Goal: Information Seeking & Learning: Learn about a topic

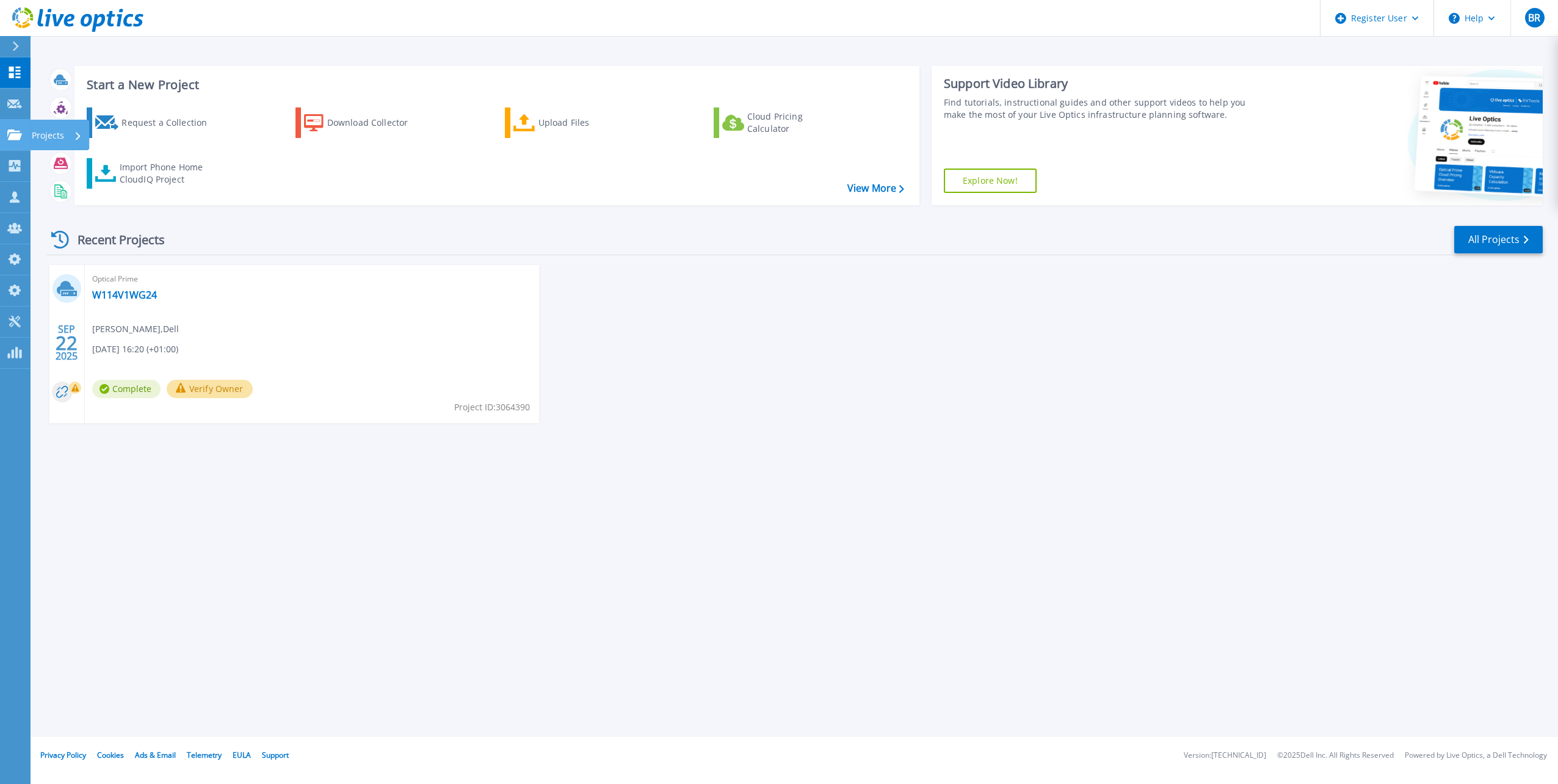
click at [55, 137] on p "Projects" at bounding box center [48, 135] width 32 height 32
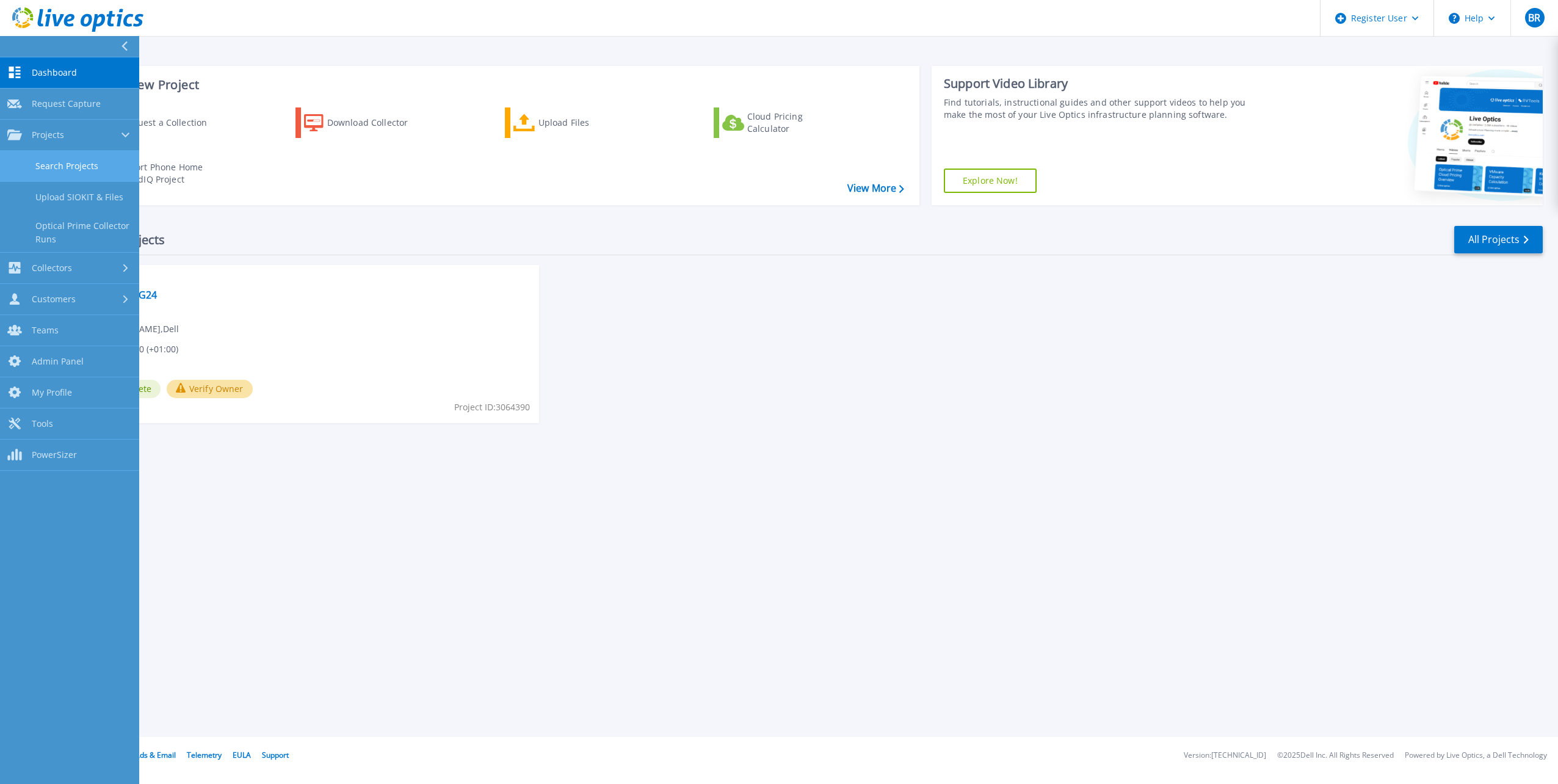
click at [91, 163] on link "Search Projects" at bounding box center [70, 166] width 139 height 31
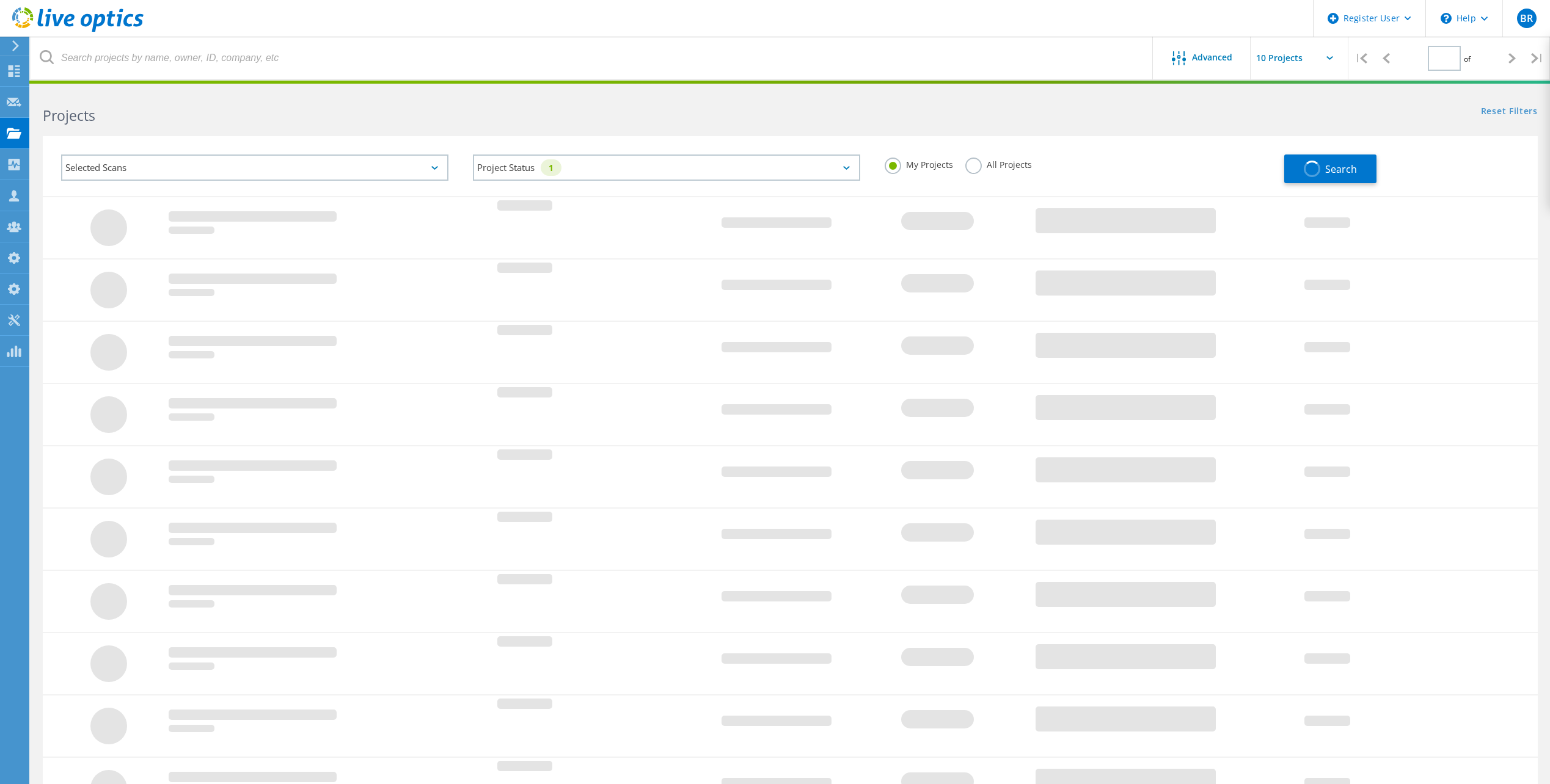
type input "1"
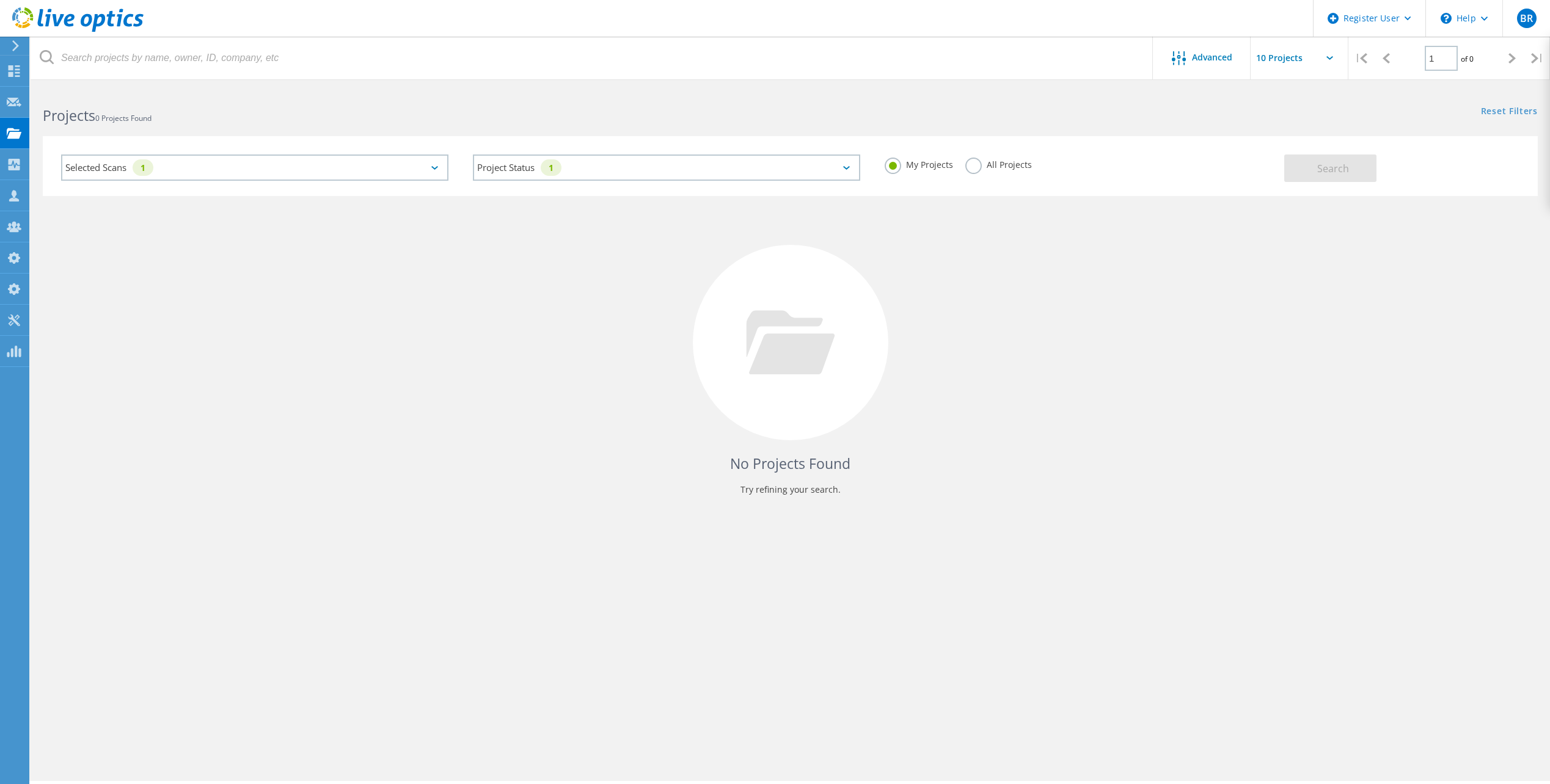
click at [974, 168] on label "All Projects" at bounding box center [998, 163] width 66 height 12
click at [0, 0] on input "All Projects" at bounding box center [0, 0] width 0 height 0
click at [277, 170] on div "Selected Scans 1" at bounding box center [254, 168] width 387 height 26
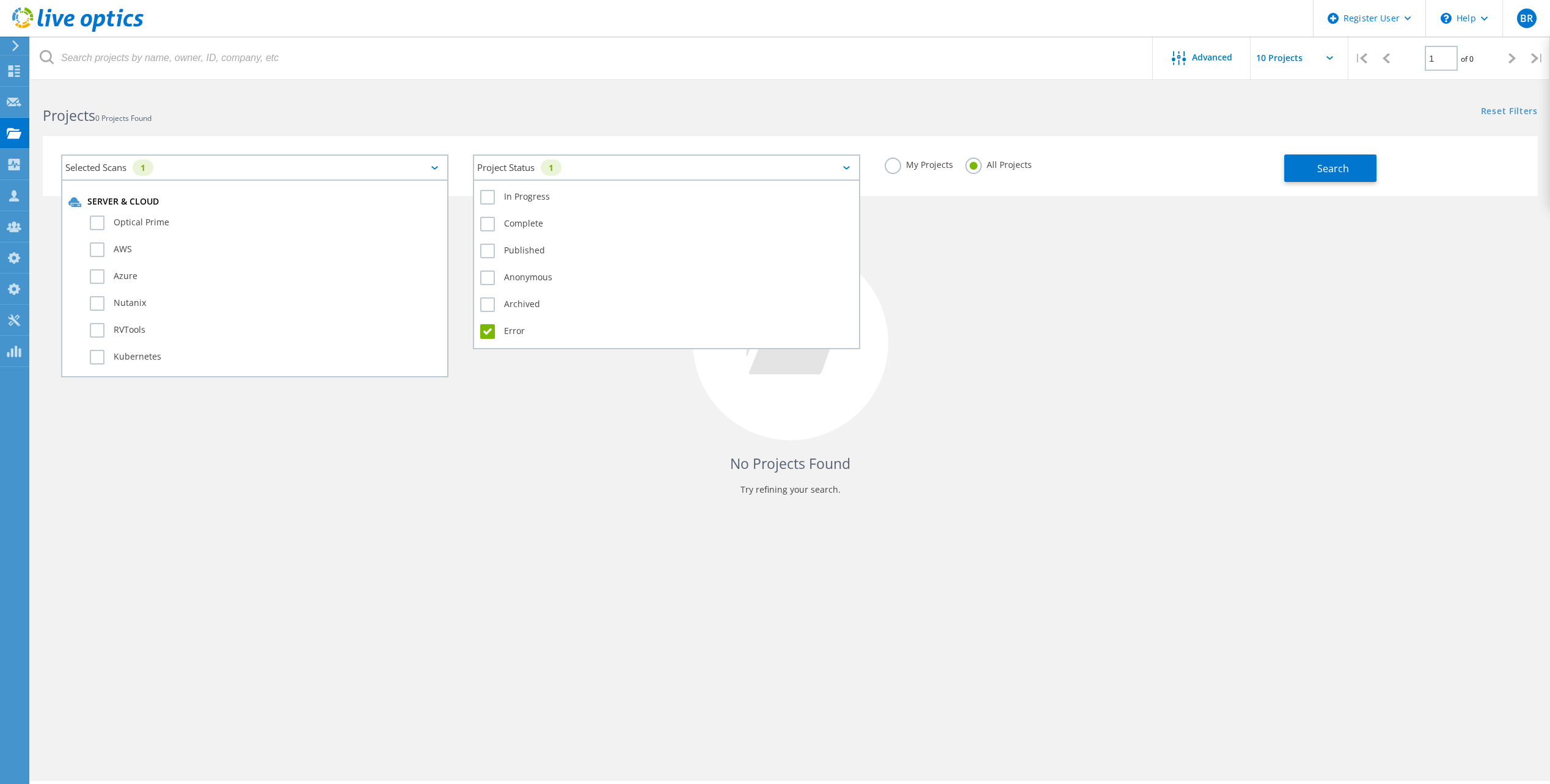
click at [514, 171] on div "Project Status 1" at bounding box center [666, 168] width 387 height 26
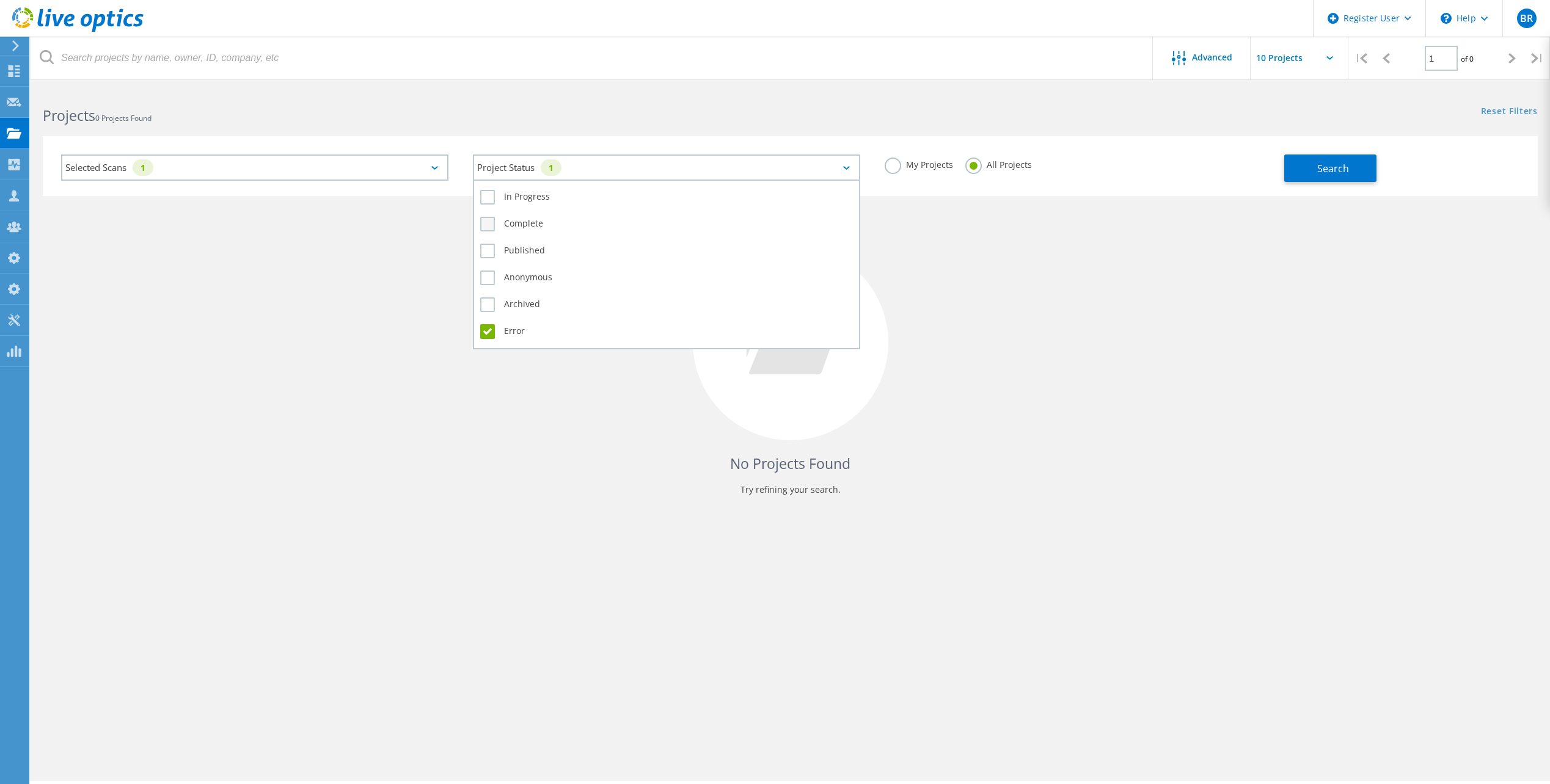
click at [488, 218] on label "Complete" at bounding box center [666, 224] width 372 height 15
click at [0, 0] on input "Complete" at bounding box center [0, 0] width 0 height 0
click at [491, 334] on label "Error" at bounding box center [666, 331] width 372 height 15
click at [0, 0] on input "Error" at bounding box center [0, 0] width 0 height 0
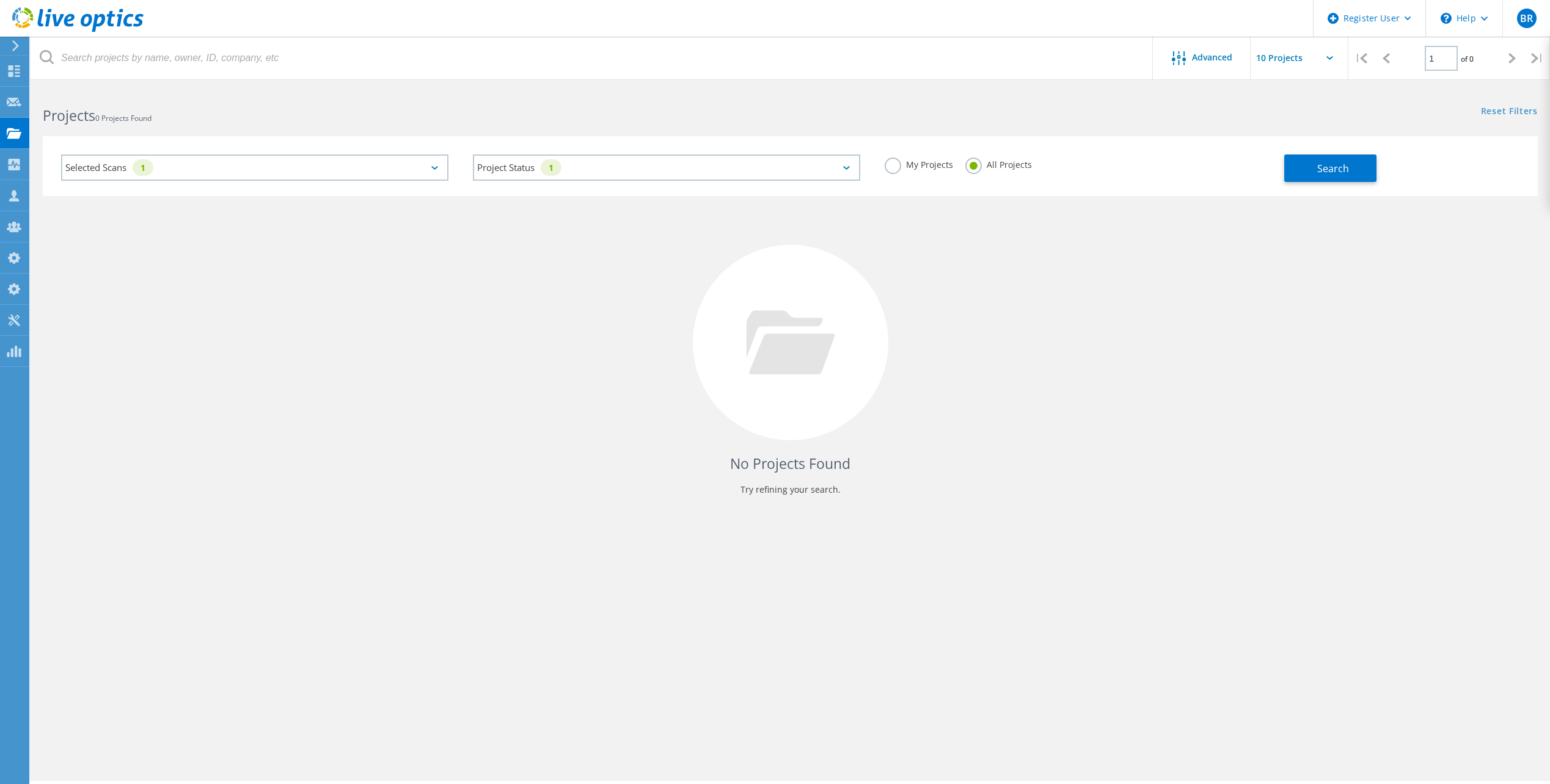
click at [212, 166] on div "Selected Scans 1" at bounding box center [254, 168] width 387 height 26
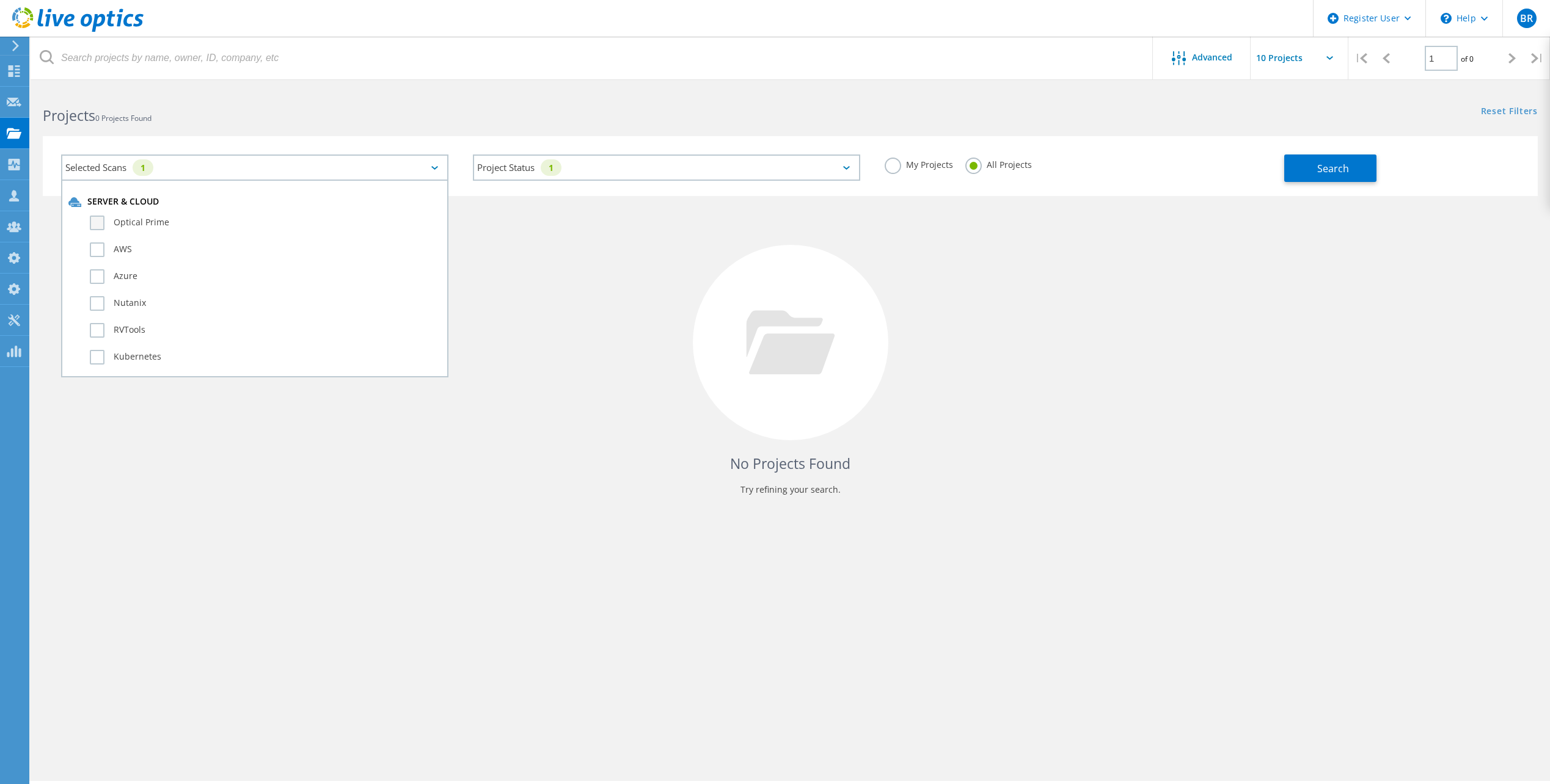
click at [150, 219] on label "Optical Prime" at bounding box center [265, 222] width 352 height 15
click at [0, 0] on input "Optical Prime" at bounding box center [0, 0] width 0 height 0
click at [100, 299] on label "Data Domain" at bounding box center [265, 300] width 352 height 15
click at [0, 0] on input "Data Domain" at bounding box center [0, 0] width 0 height 0
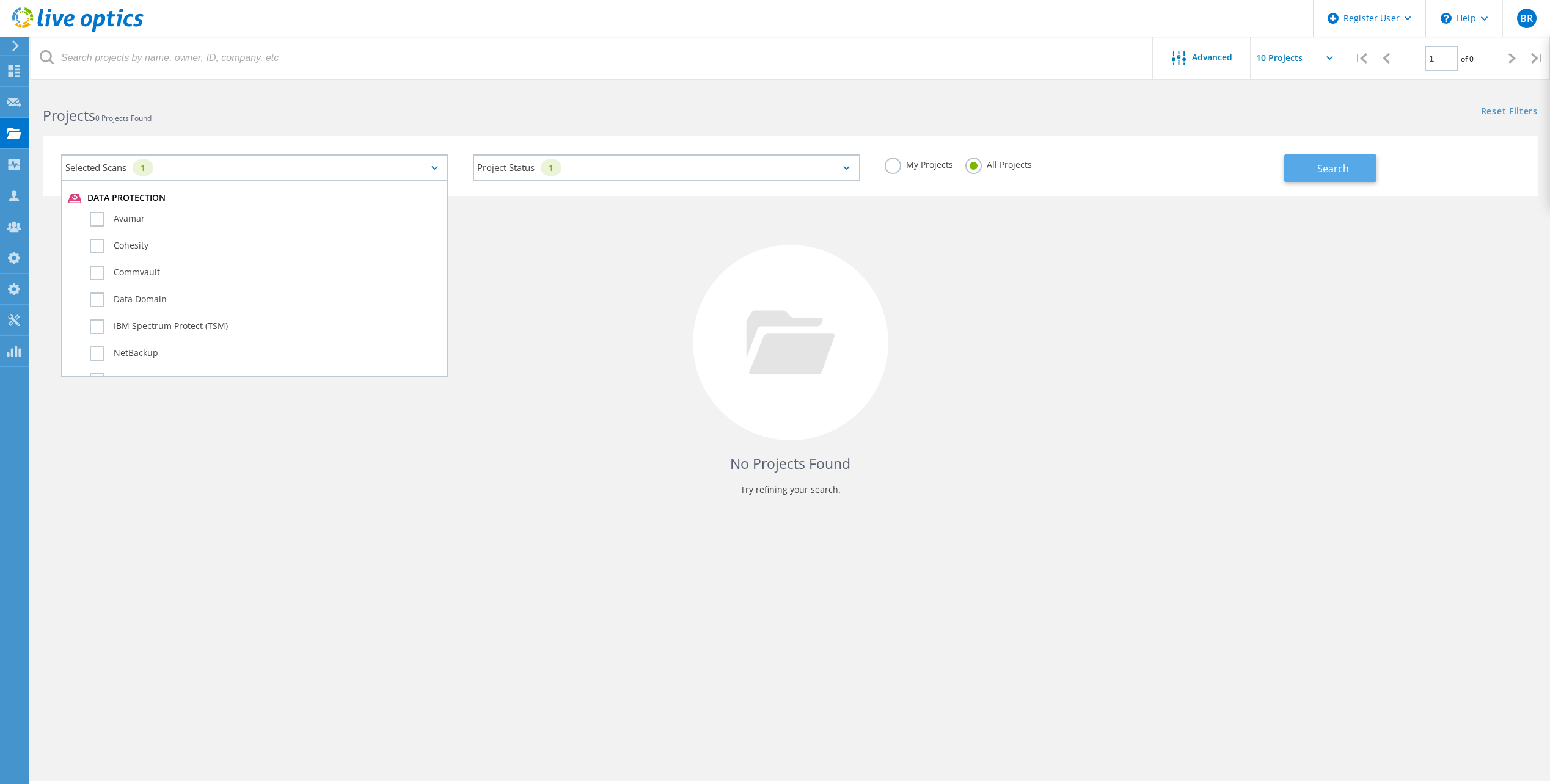
click at [1303, 173] on button "Search" at bounding box center [1330, 168] width 92 height 28
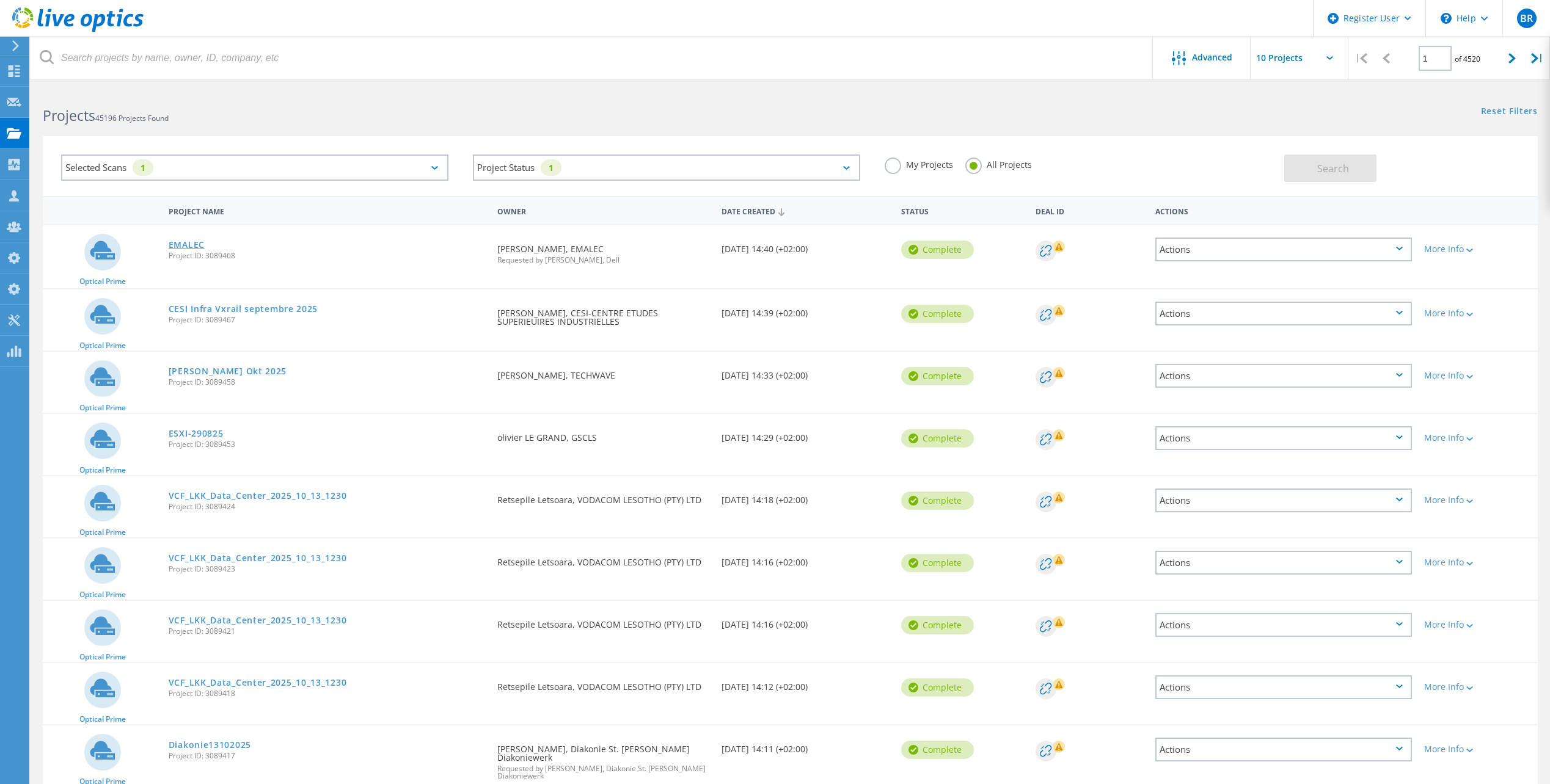
click at [199, 247] on link "EMALEC" at bounding box center [186, 244] width 36 height 8
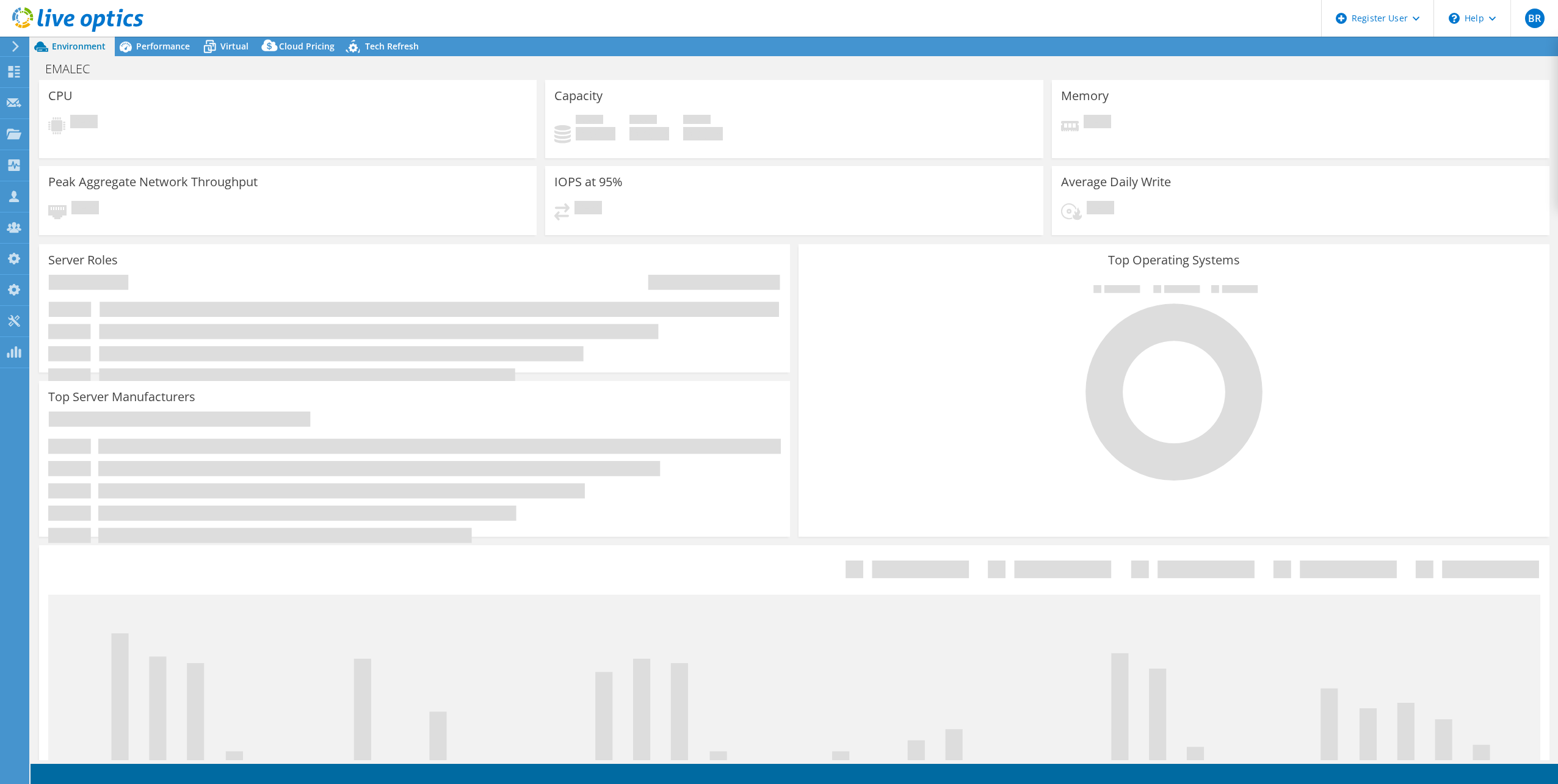
select select "USD"
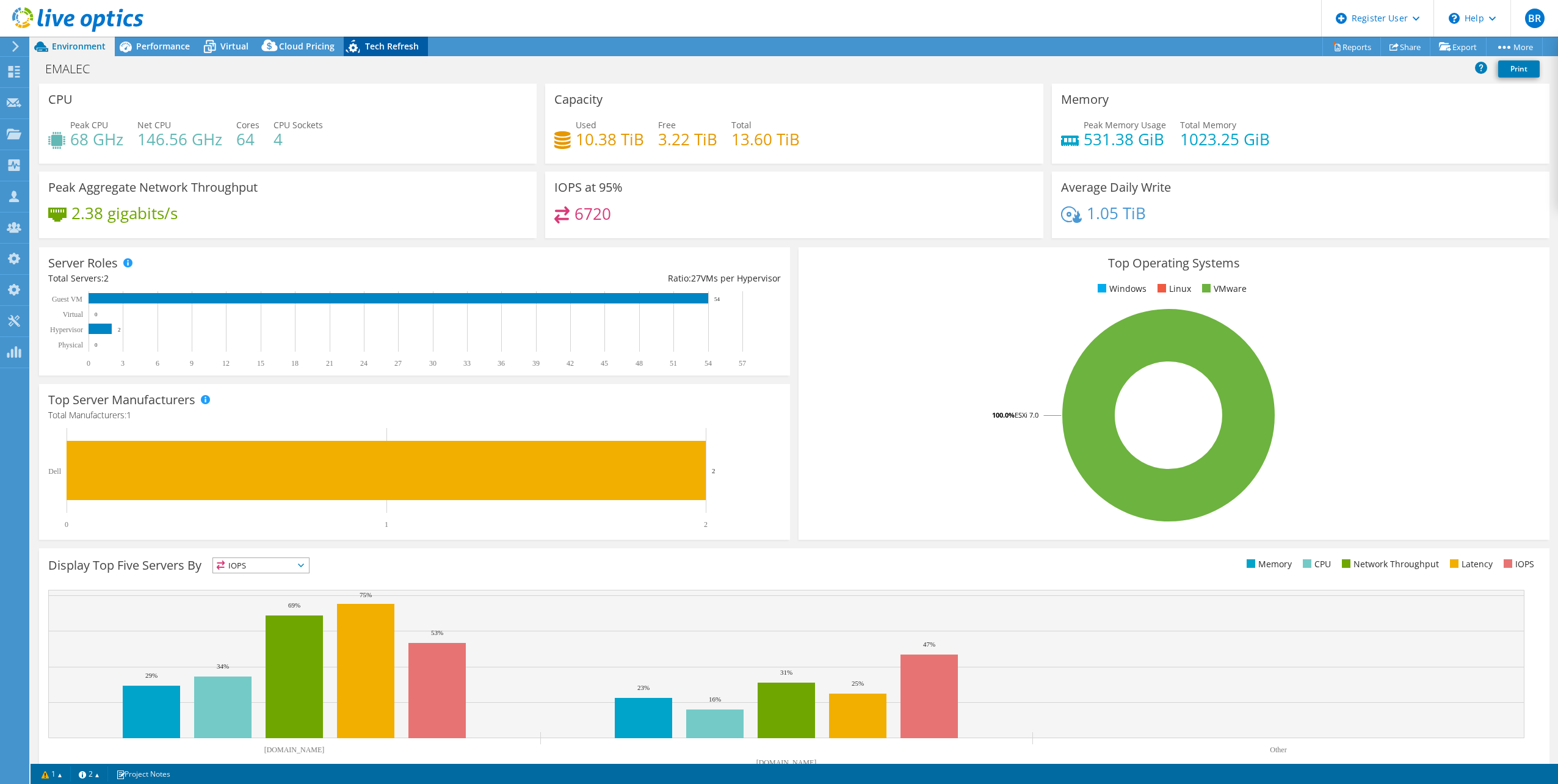
click at [386, 52] on div "Tech Refresh" at bounding box center [385, 46] width 84 height 19
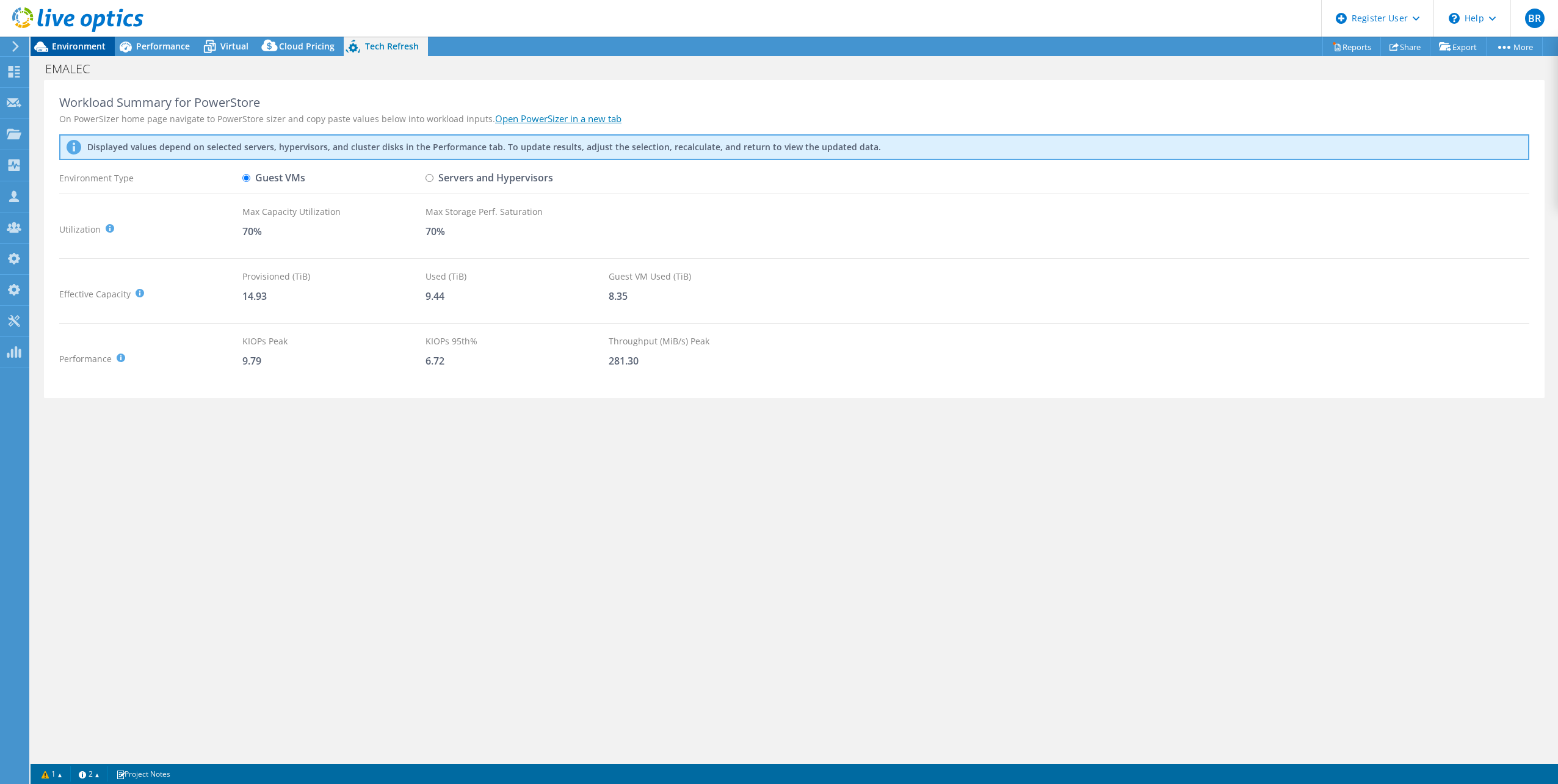
click at [74, 48] on span "Environment" at bounding box center [79, 46] width 54 height 12
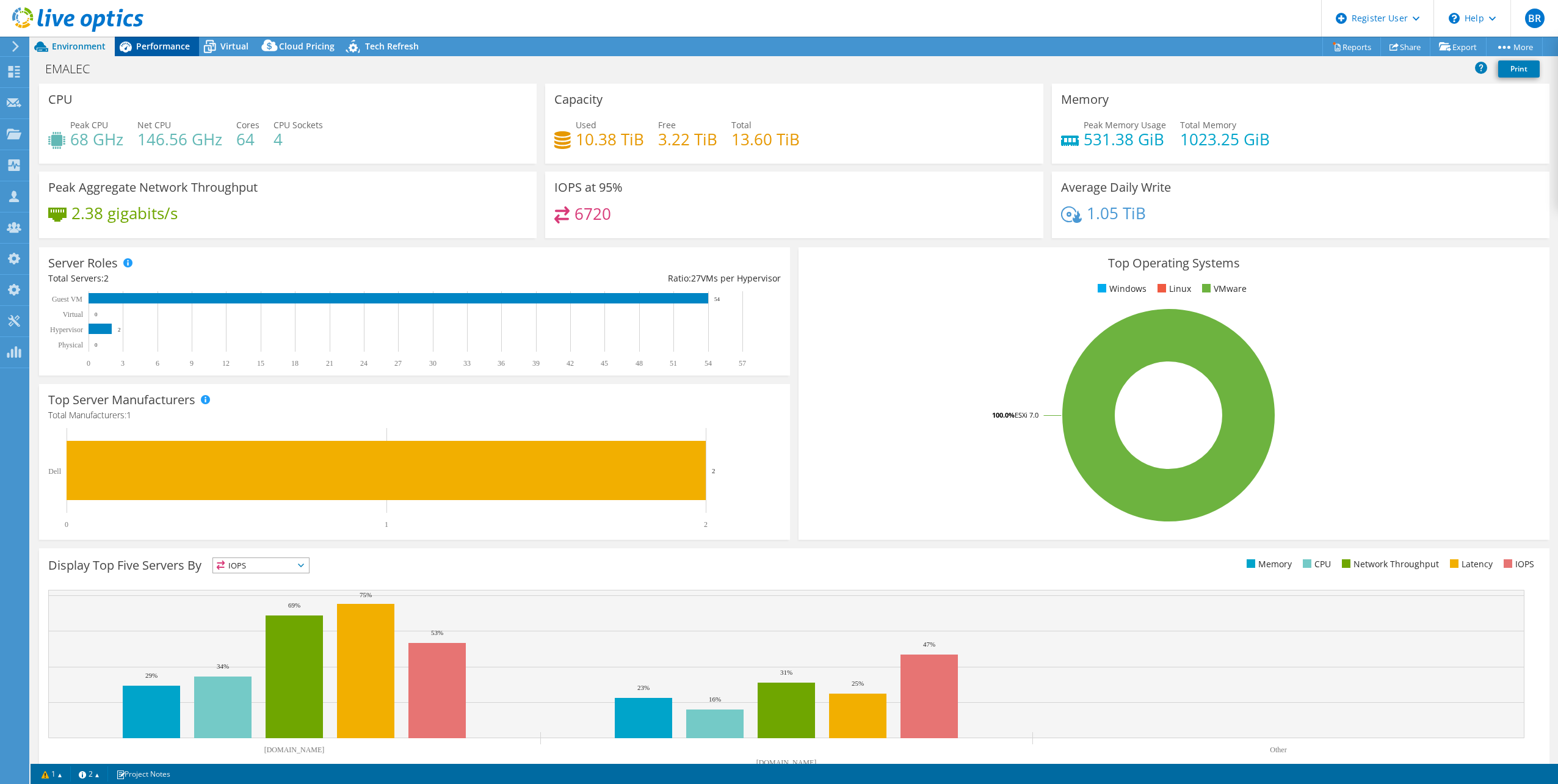
click at [165, 48] on span "Performance" at bounding box center [163, 46] width 54 height 12
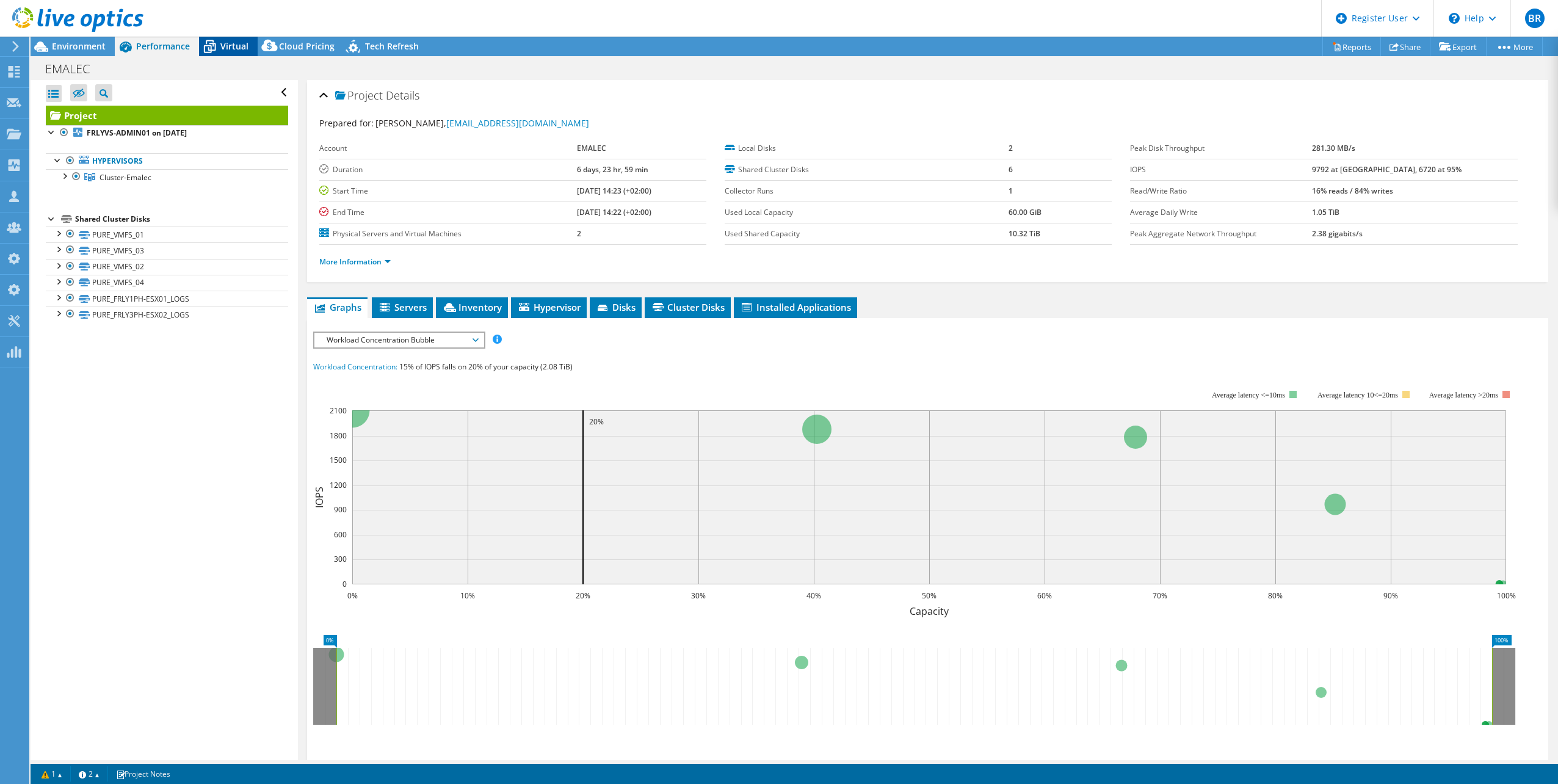
click at [239, 51] on span "Virtual" at bounding box center [234, 46] width 28 height 12
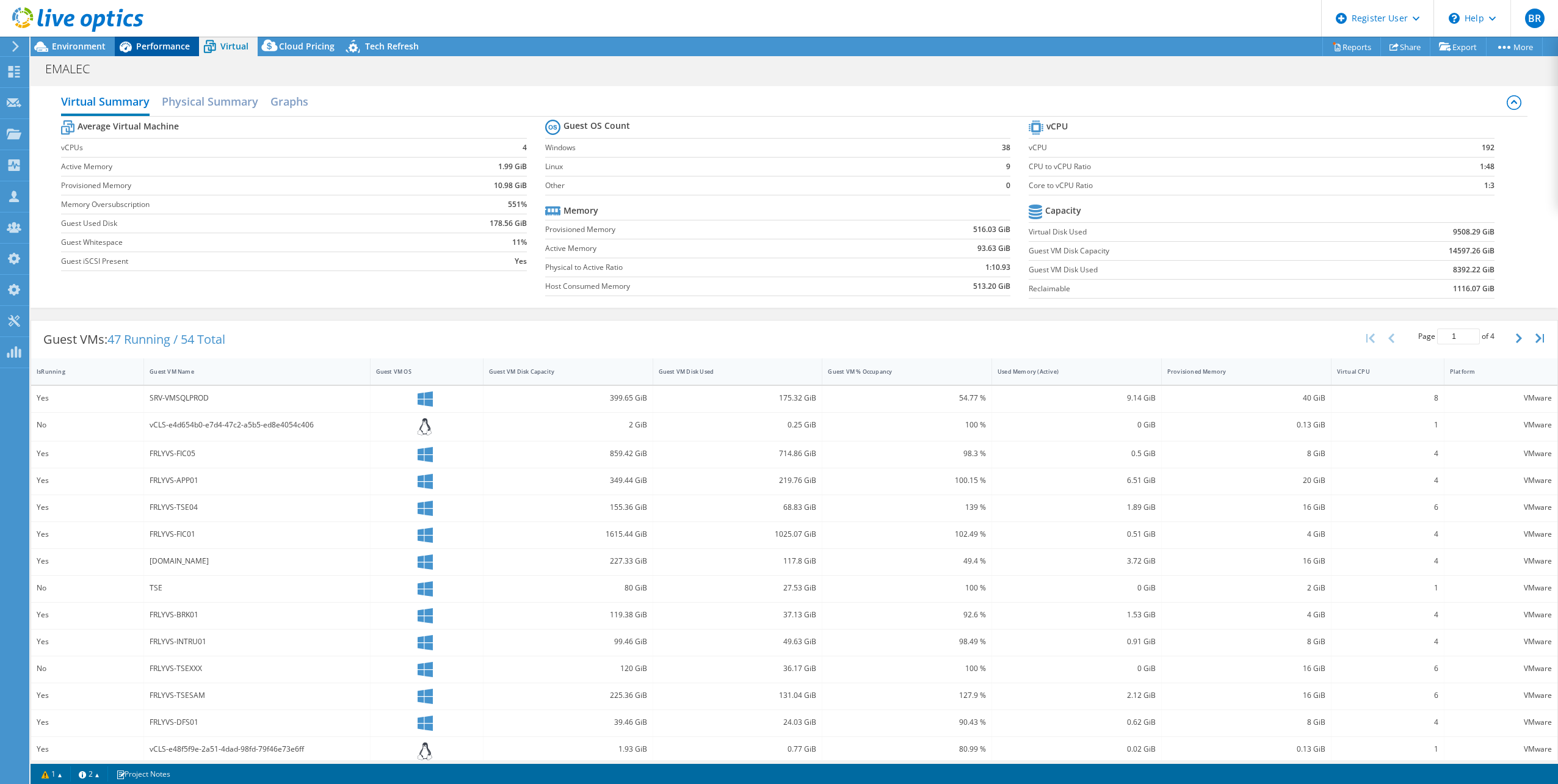
click at [134, 42] on icon at bounding box center [126, 47] width 22 height 22
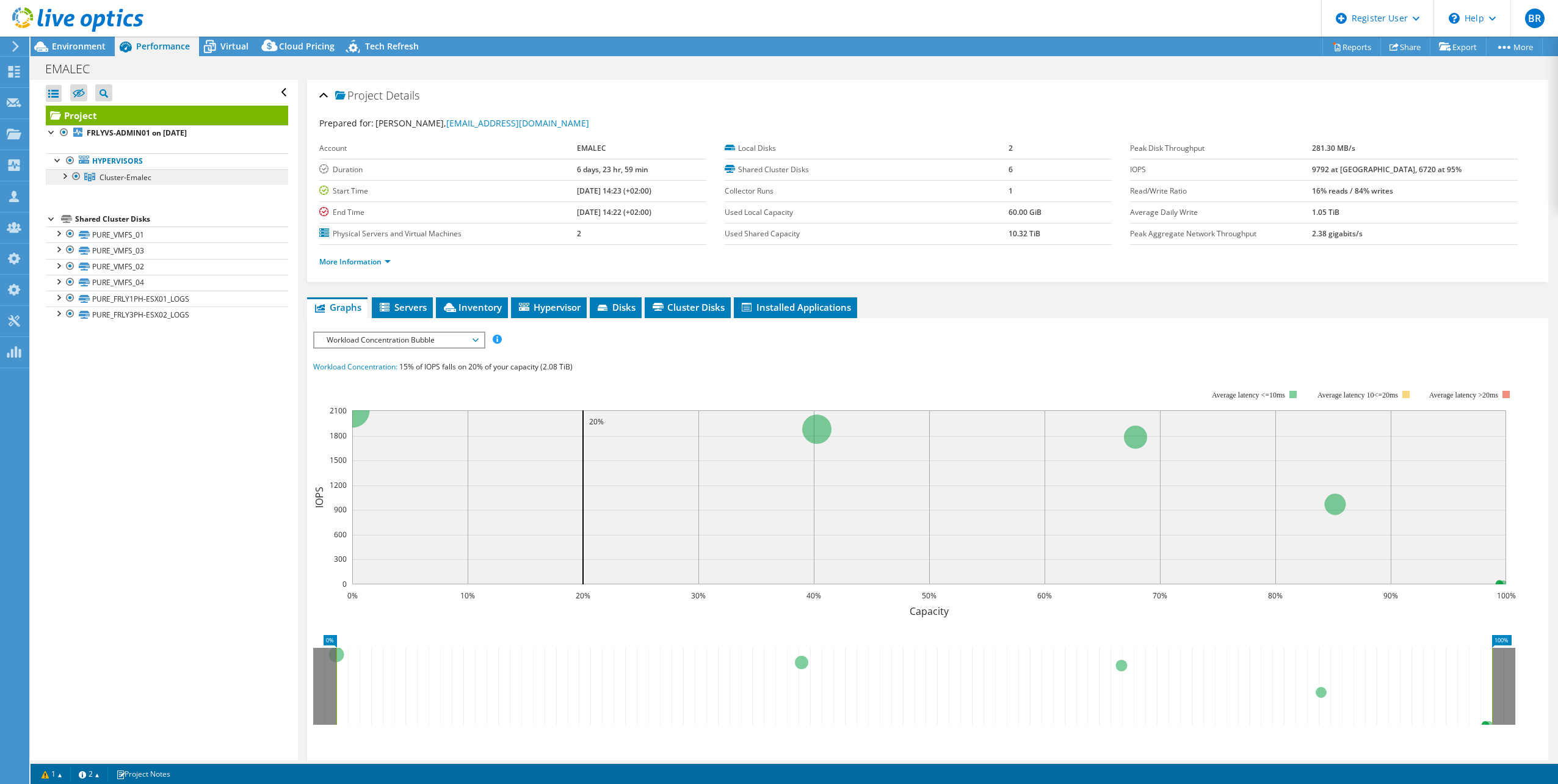
click at [135, 176] on span "Cluster-Emalec" at bounding box center [125, 177] width 52 height 10
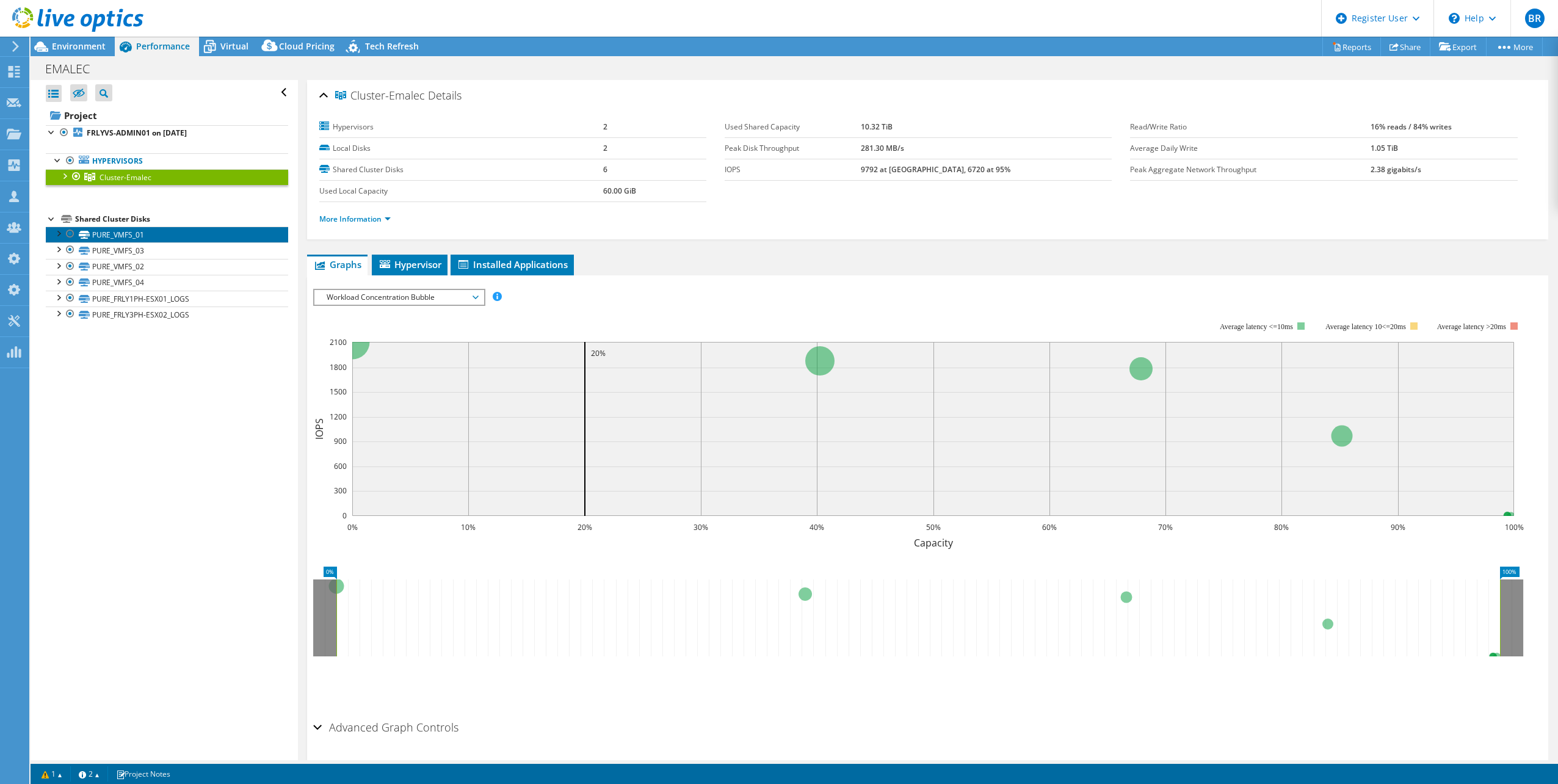
click at [129, 232] on link "PURE_VMFS_01" at bounding box center [167, 234] width 243 height 16
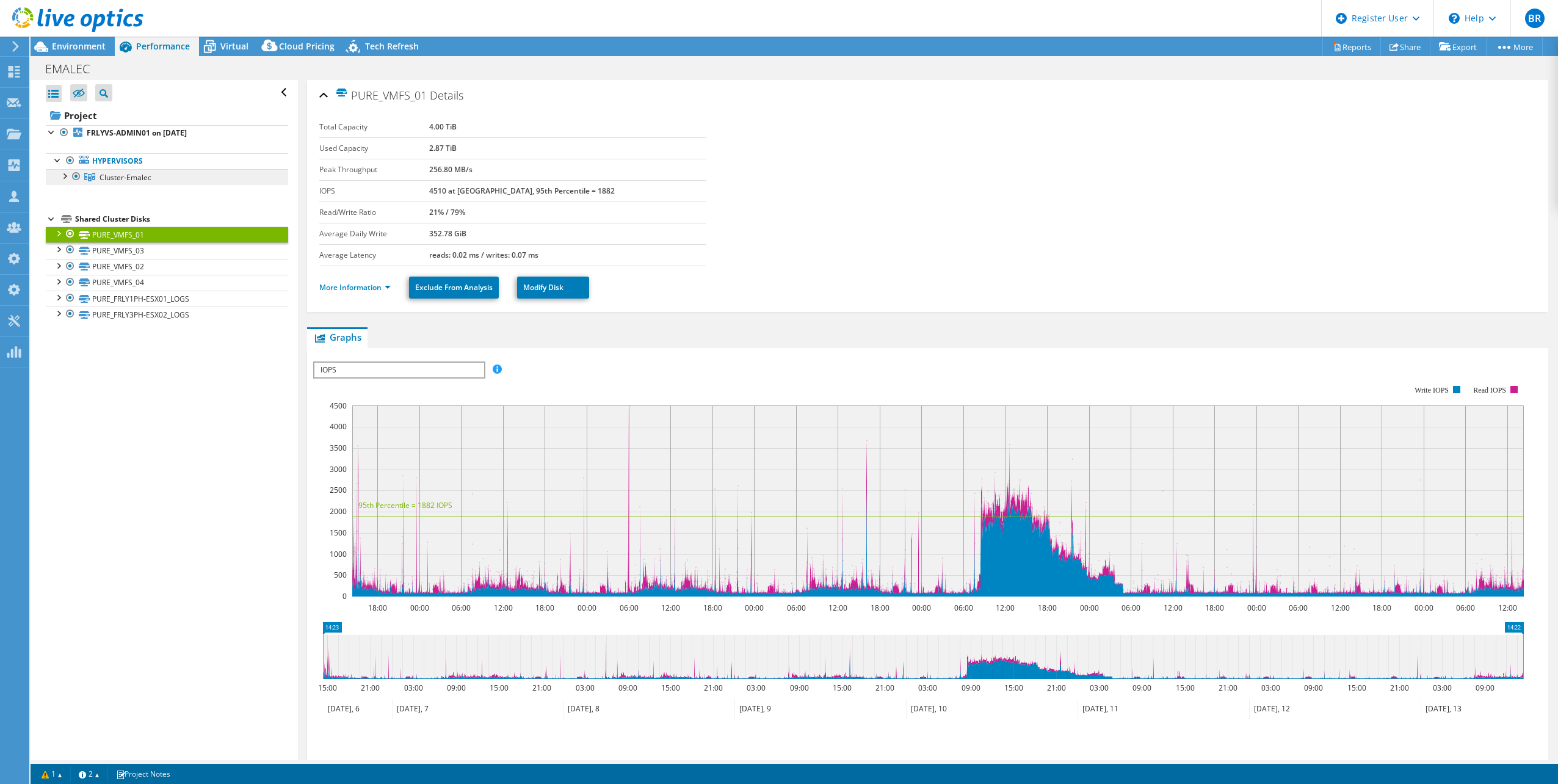
click at [130, 174] on span "Cluster-Emalec" at bounding box center [125, 177] width 52 height 10
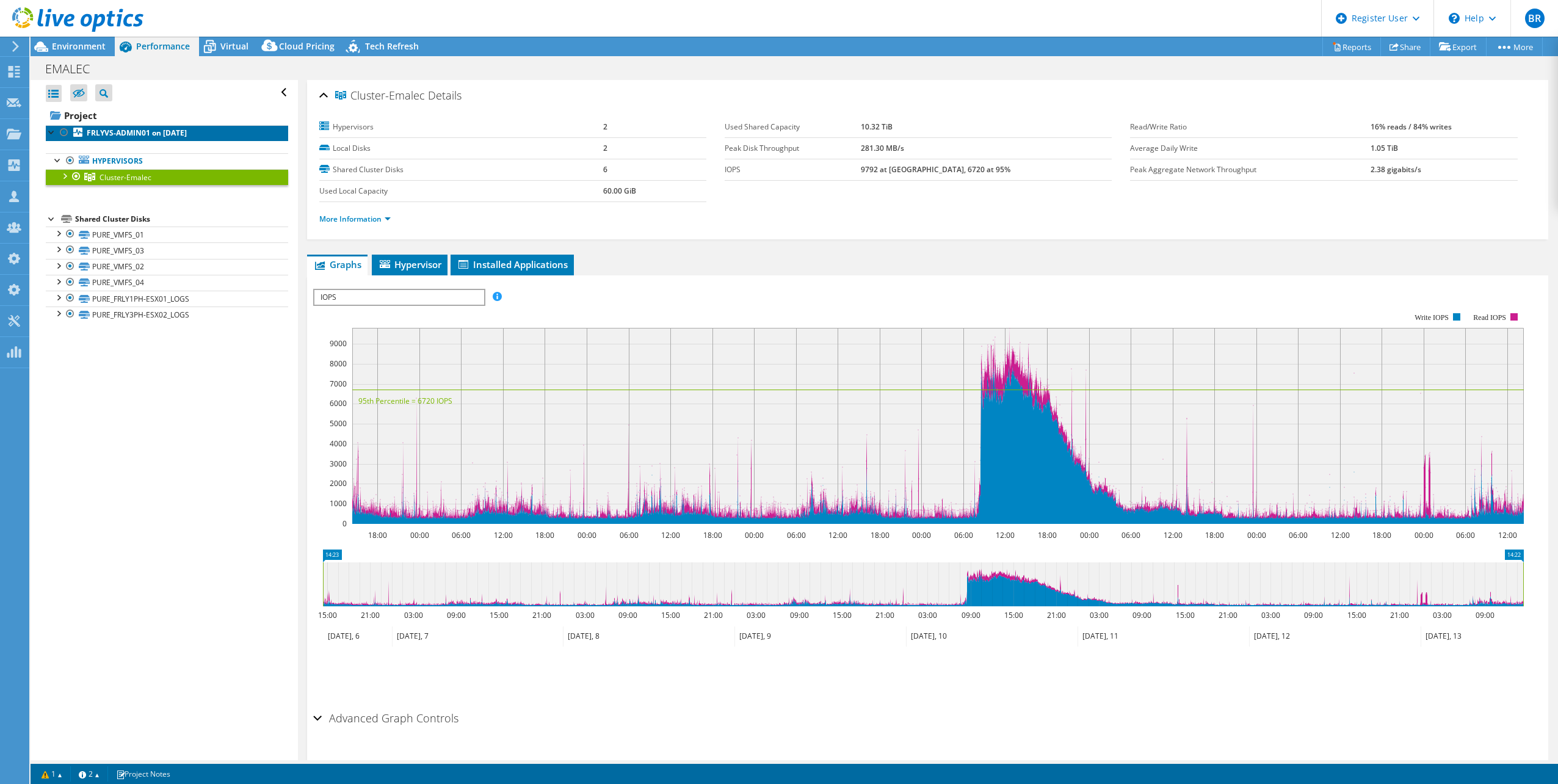
click at [97, 133] on b "FRLYVS-ADMIN01 on [DATE]" at bounding box center [137, 132] width 100 height 10
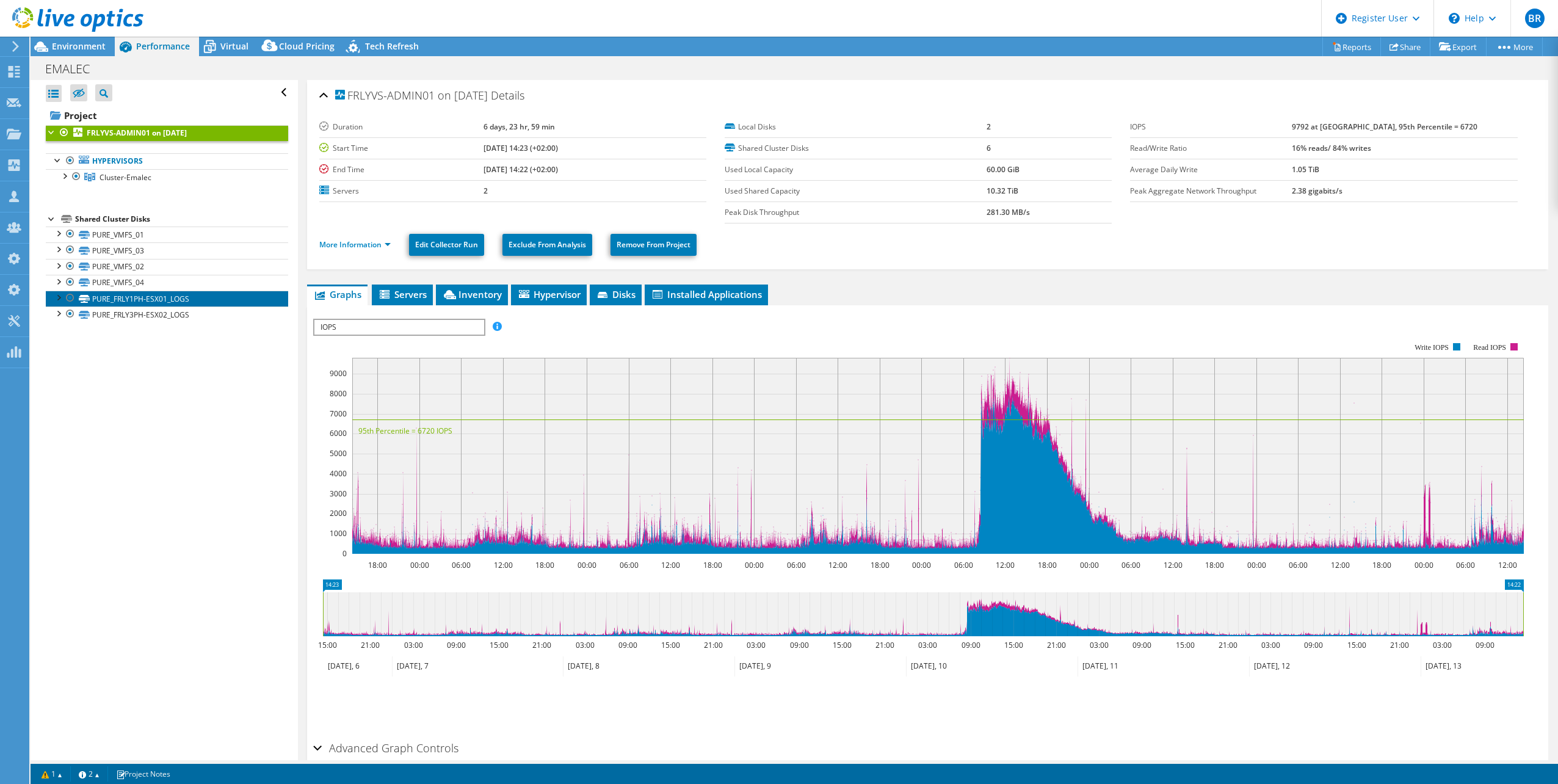
click at [138, 300] on link "PURE_FRLY1PH-ESX01_LOGS" at bounding box center [167, 298] width 243 height 16
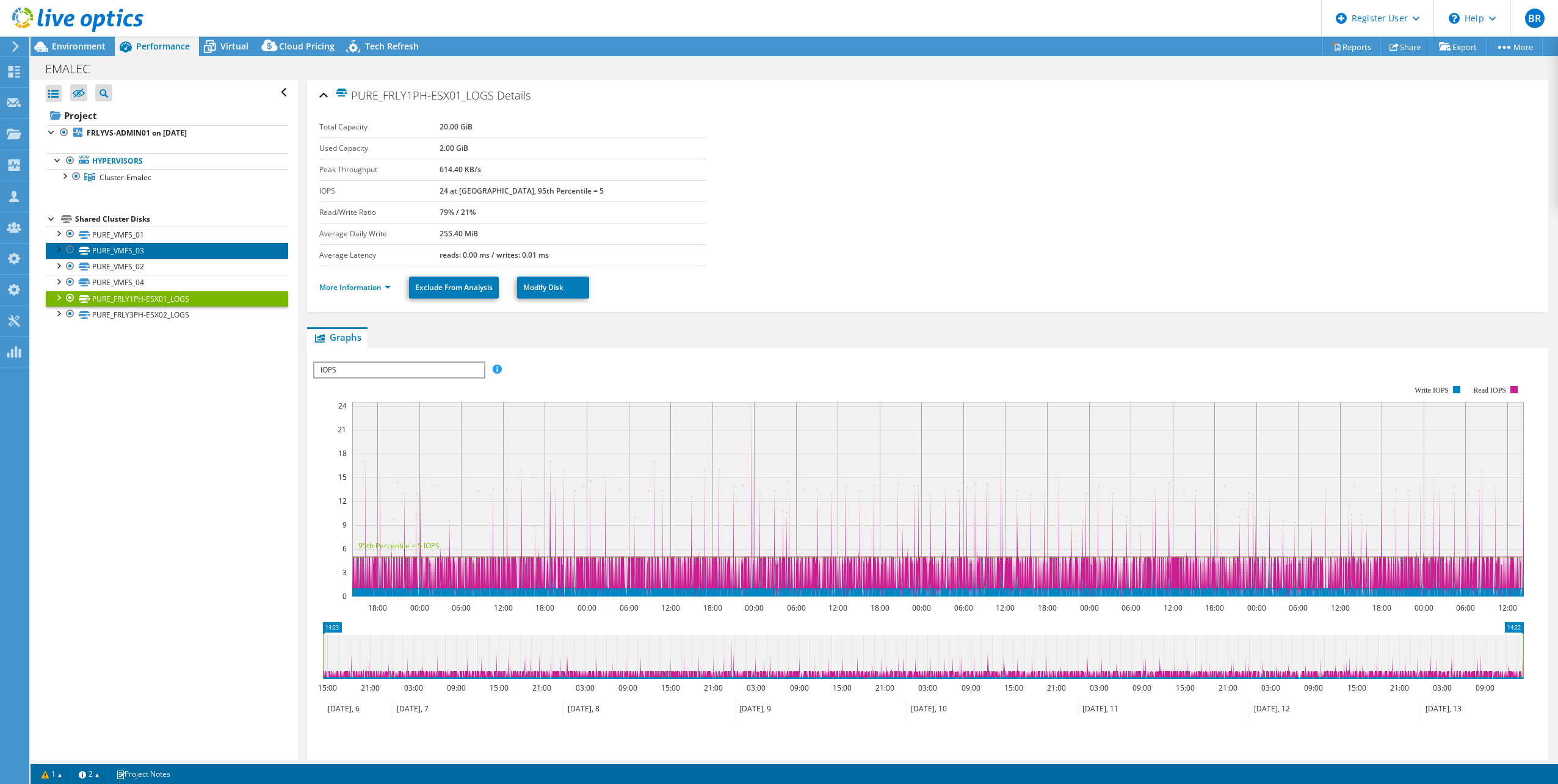
click at [138, 249] on link "PURE_VMFS_03" at bounding box center [167, 250] width 243 height 16
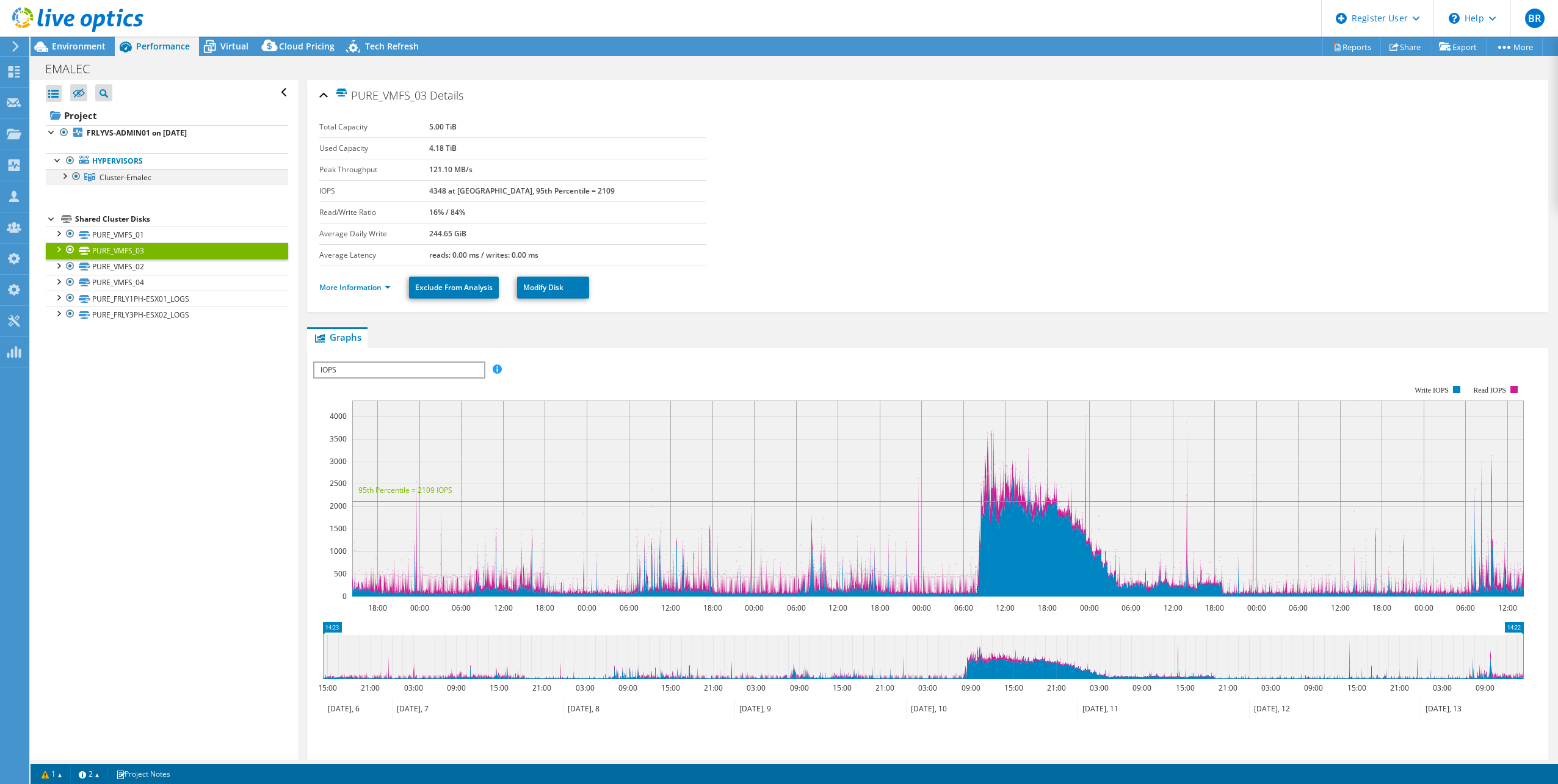
click at [64, 175] on div at bounding box center [64, 175] width 12 height 12
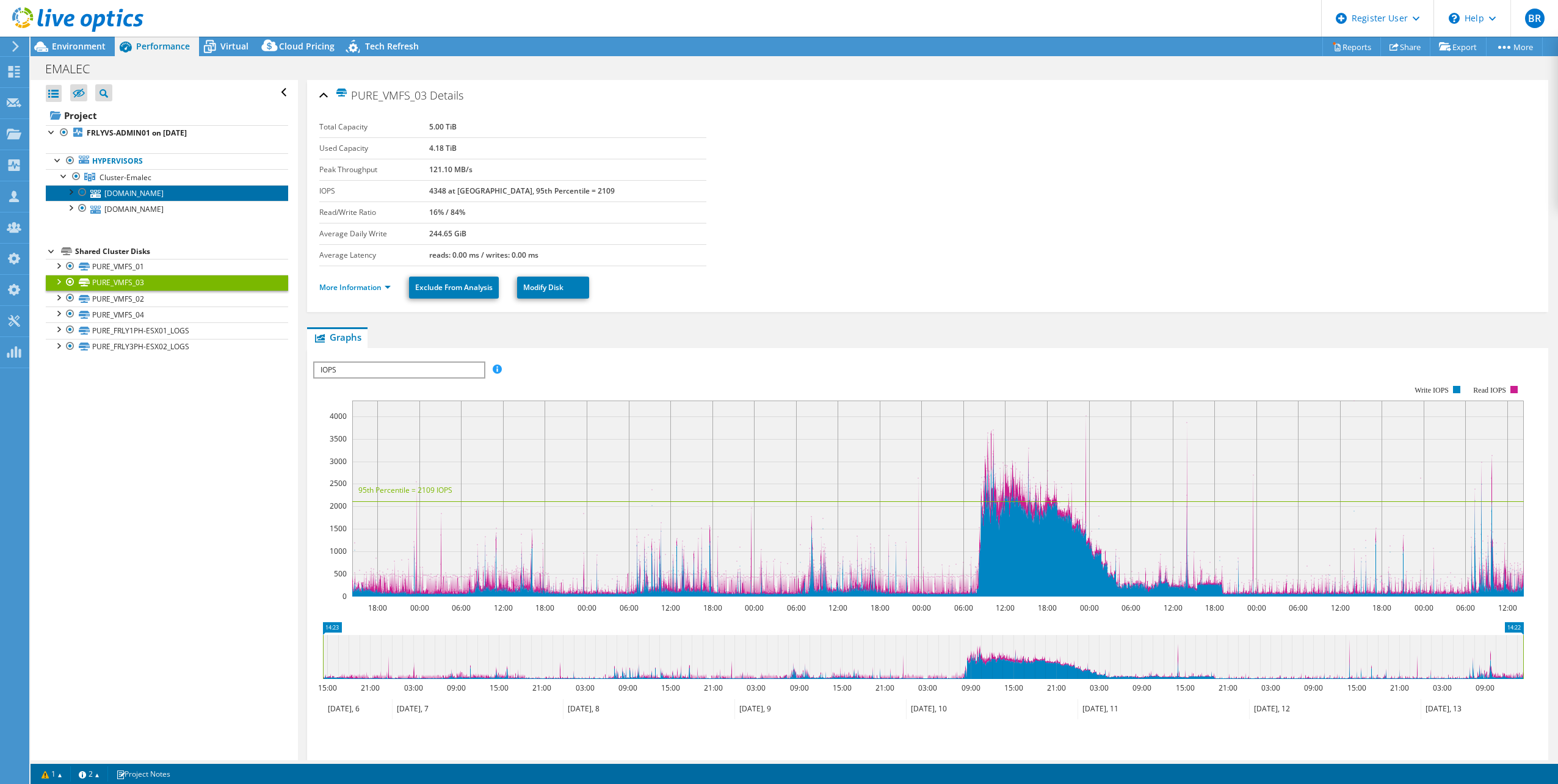
click at [157, 197] on link "[DOMAIN_NAME]" at bounding box center [167, 193] width 243 height 16
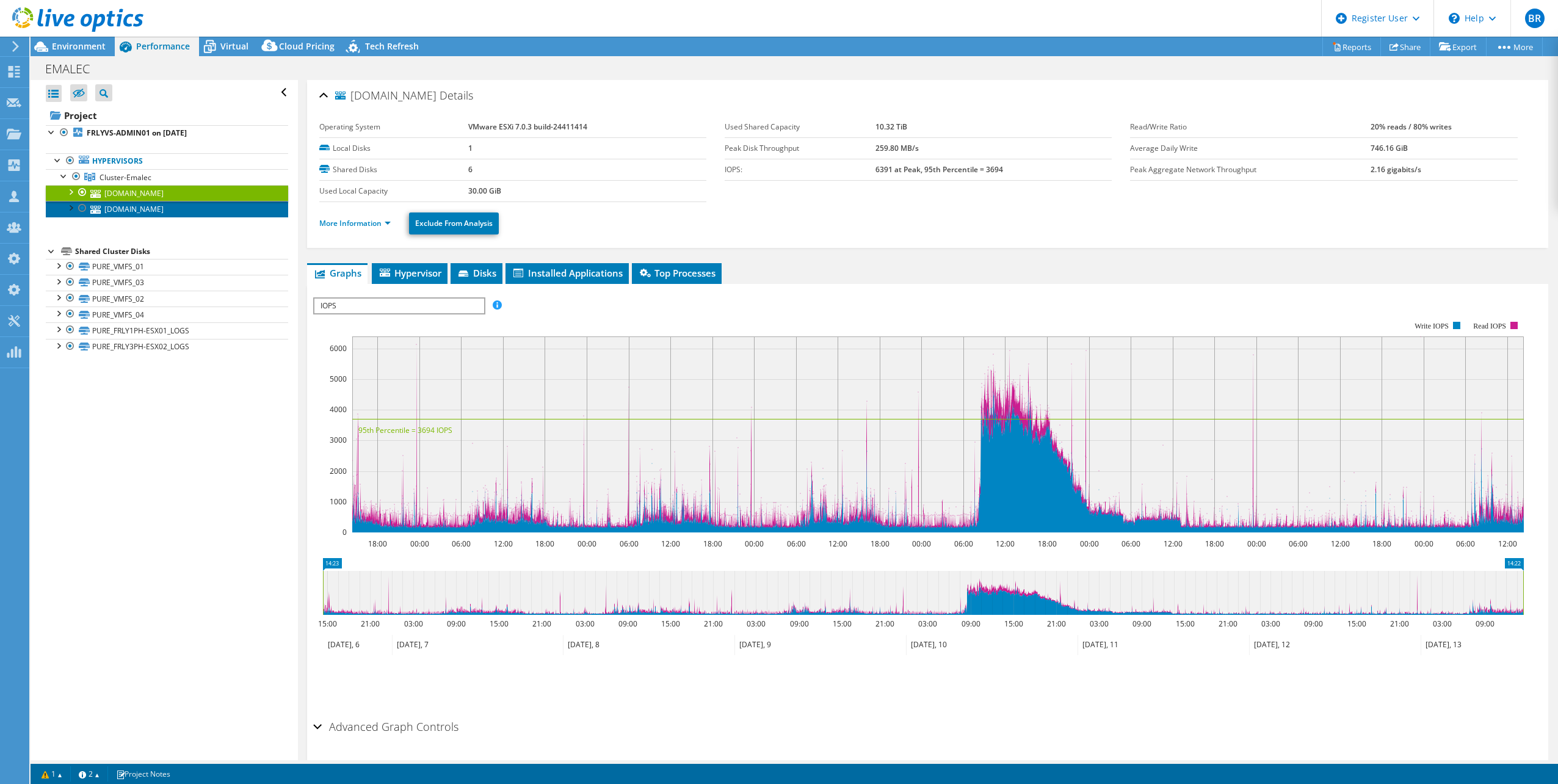
click at [152, 207] on link "[DOMAIN_NAME]" at bounding box center [167, 209] width 243 height 16
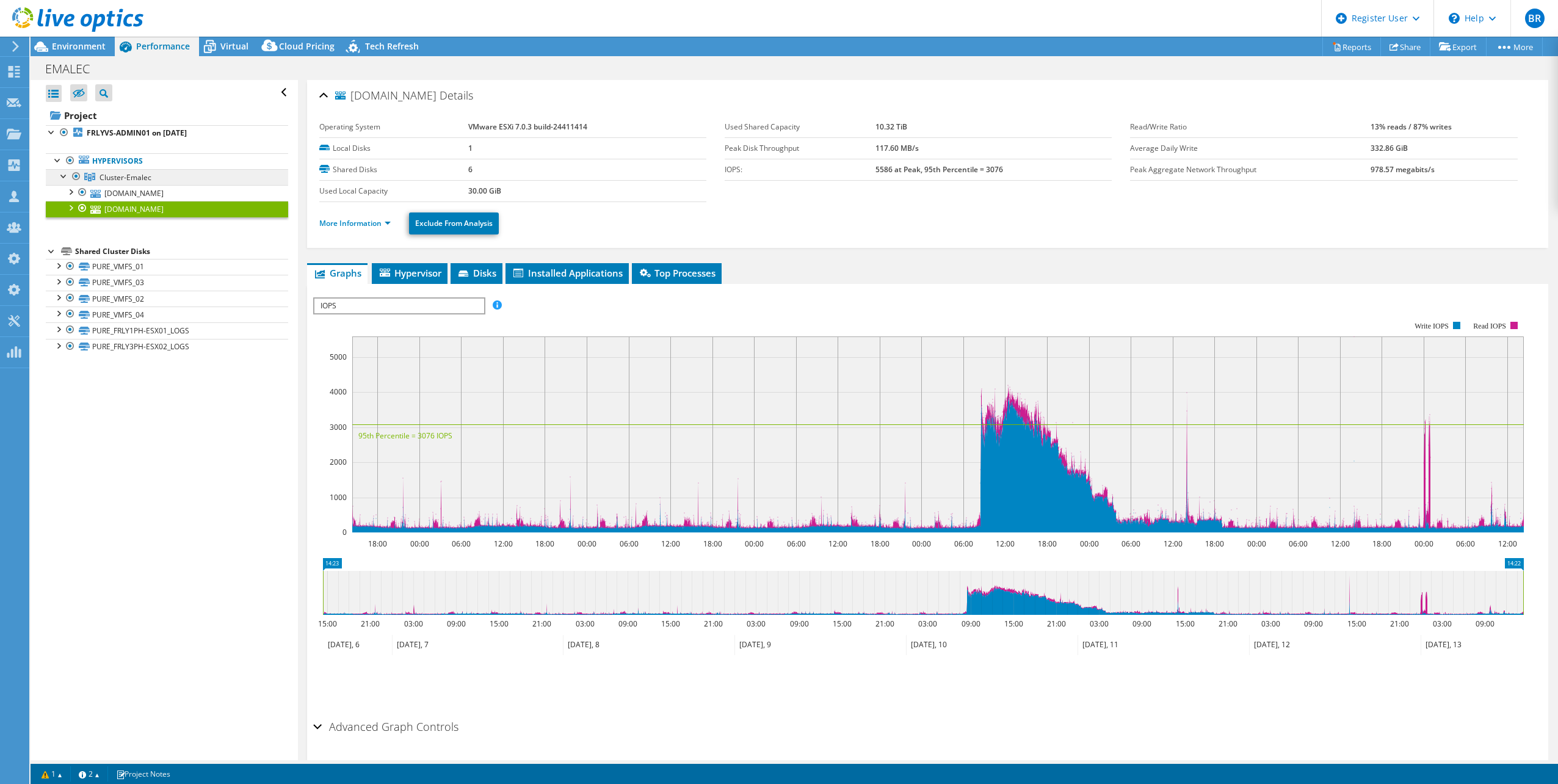
click at [125, 182] on span "Cluster-Emalec" at bounding box center [125, 177] width 52 height 10
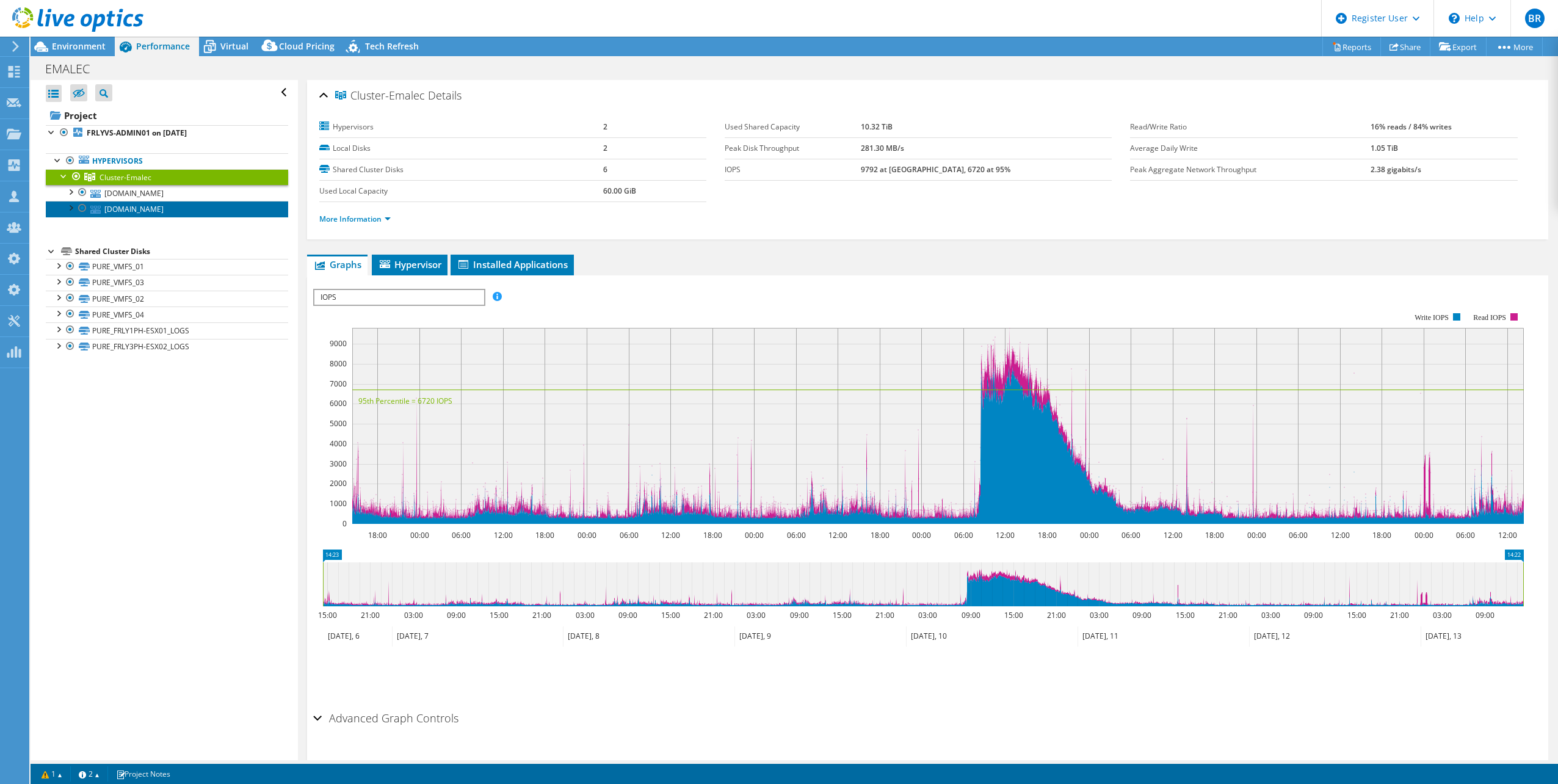
click at [148, 212] on link "[DOMAIN_NAME]" at bounding box center [167, 209] width 243 height 16
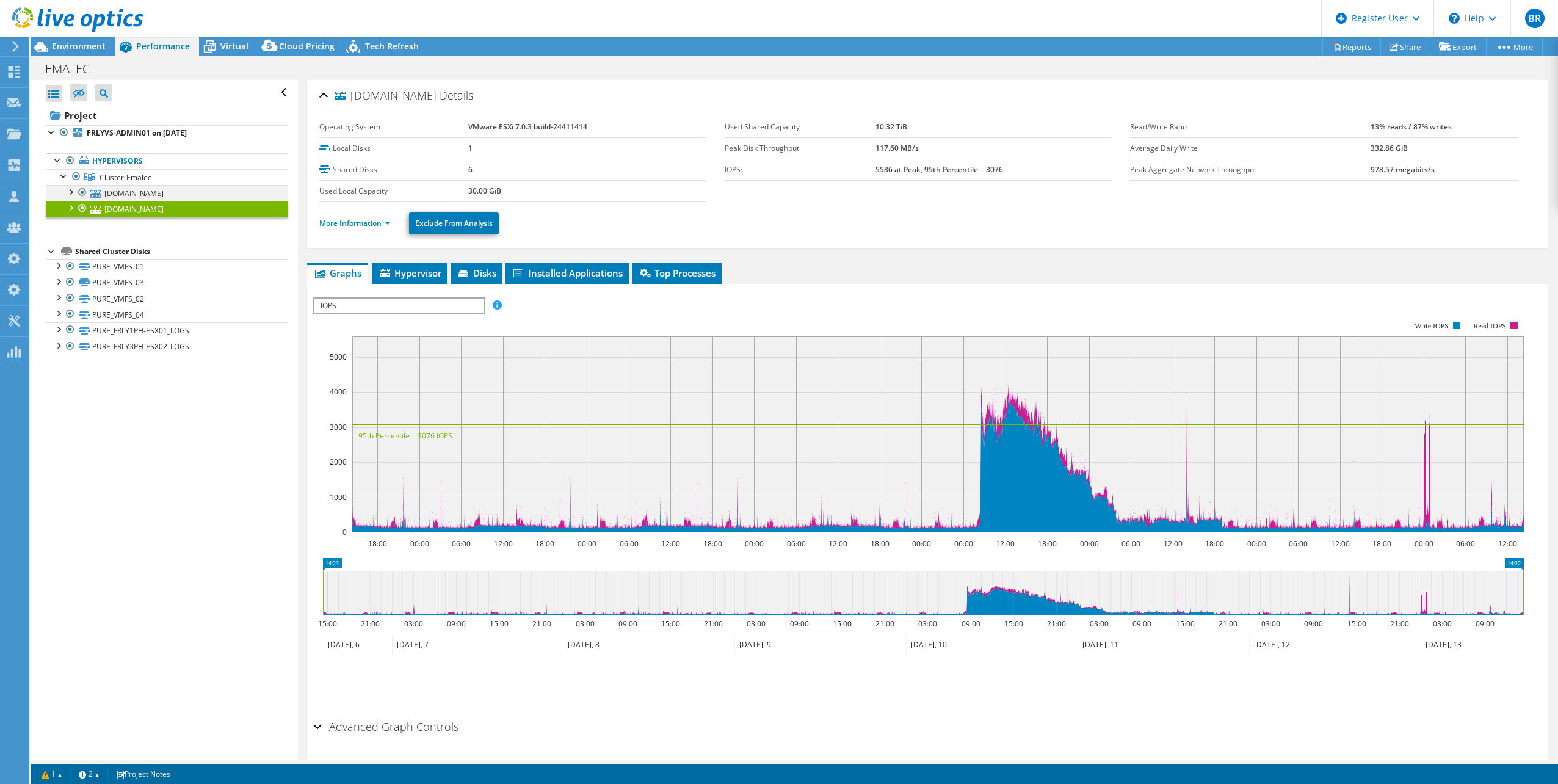
click at [73, 189] on div at bounding box center [70, 192] width 12 height 12
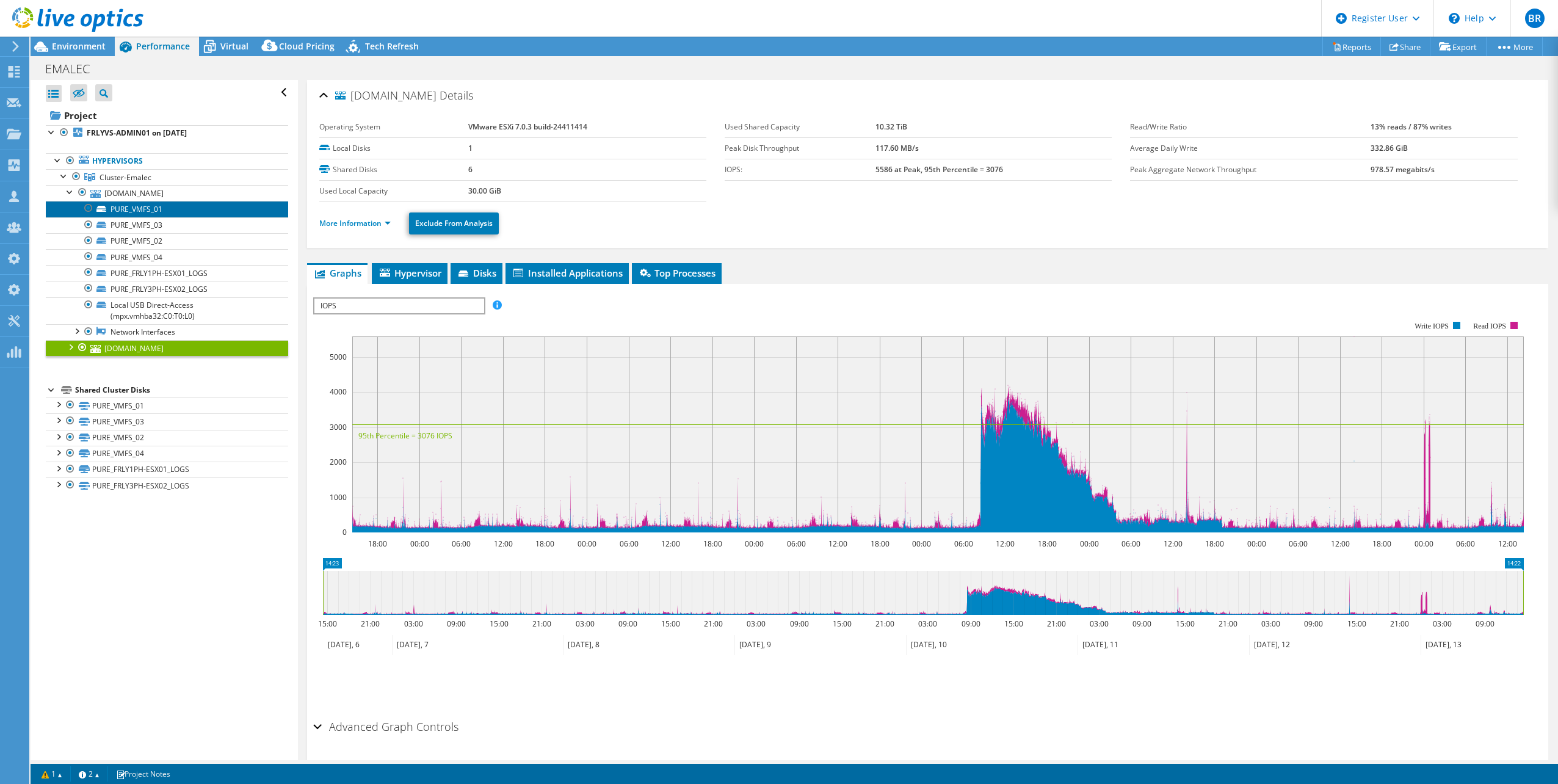
click at [137, 210] on link "PURE_VMFS_01" at bounding box center [167, 209] width 243 height 16
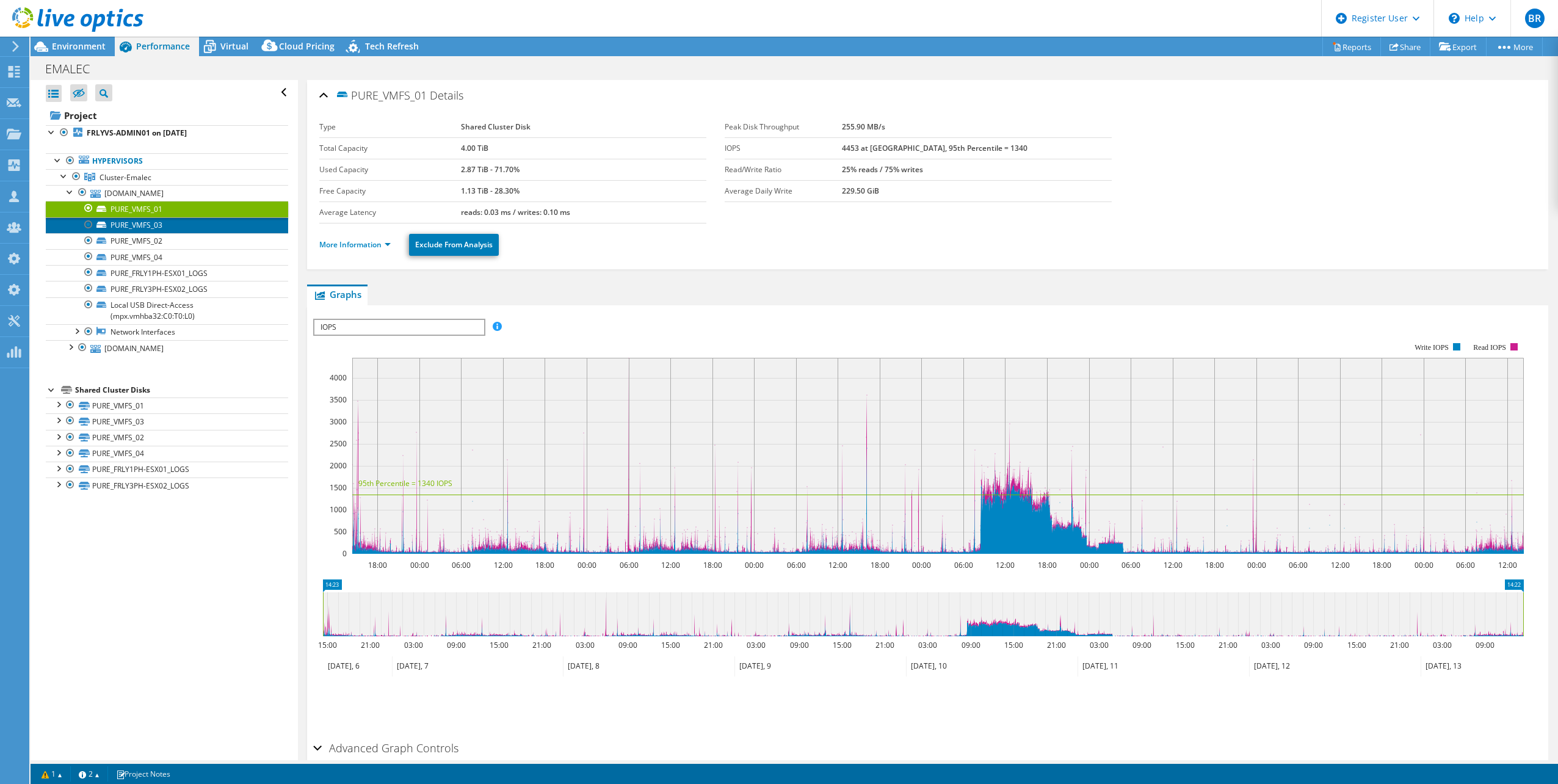
click at [141, 225] on link "PURE_VMFS_03" at bounding box center [167, 225] width 243 height 16
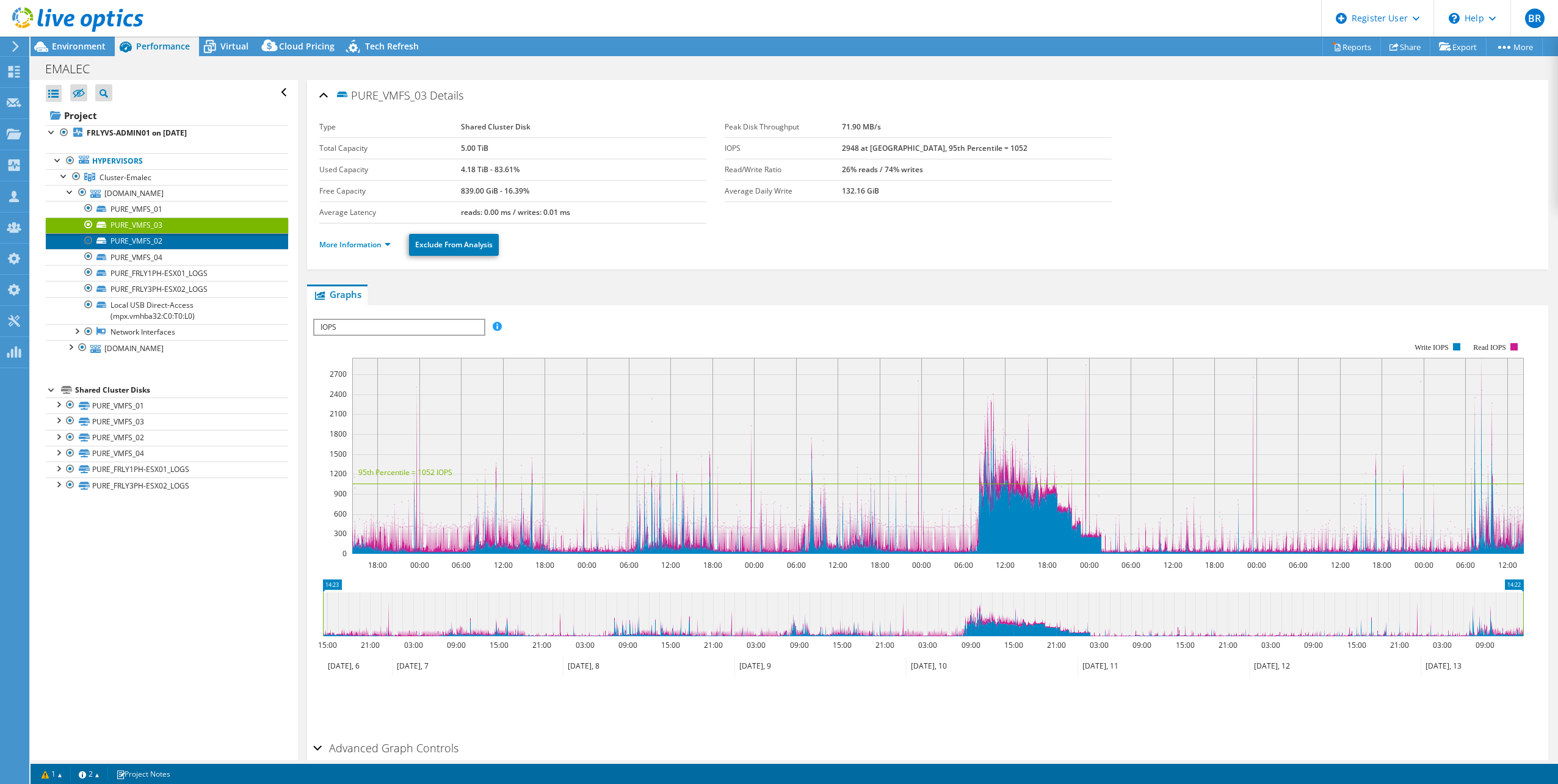
click at [139, 243] on link "PURE_VMFS_02" at bounding box center [167, 241] width 243 height 16
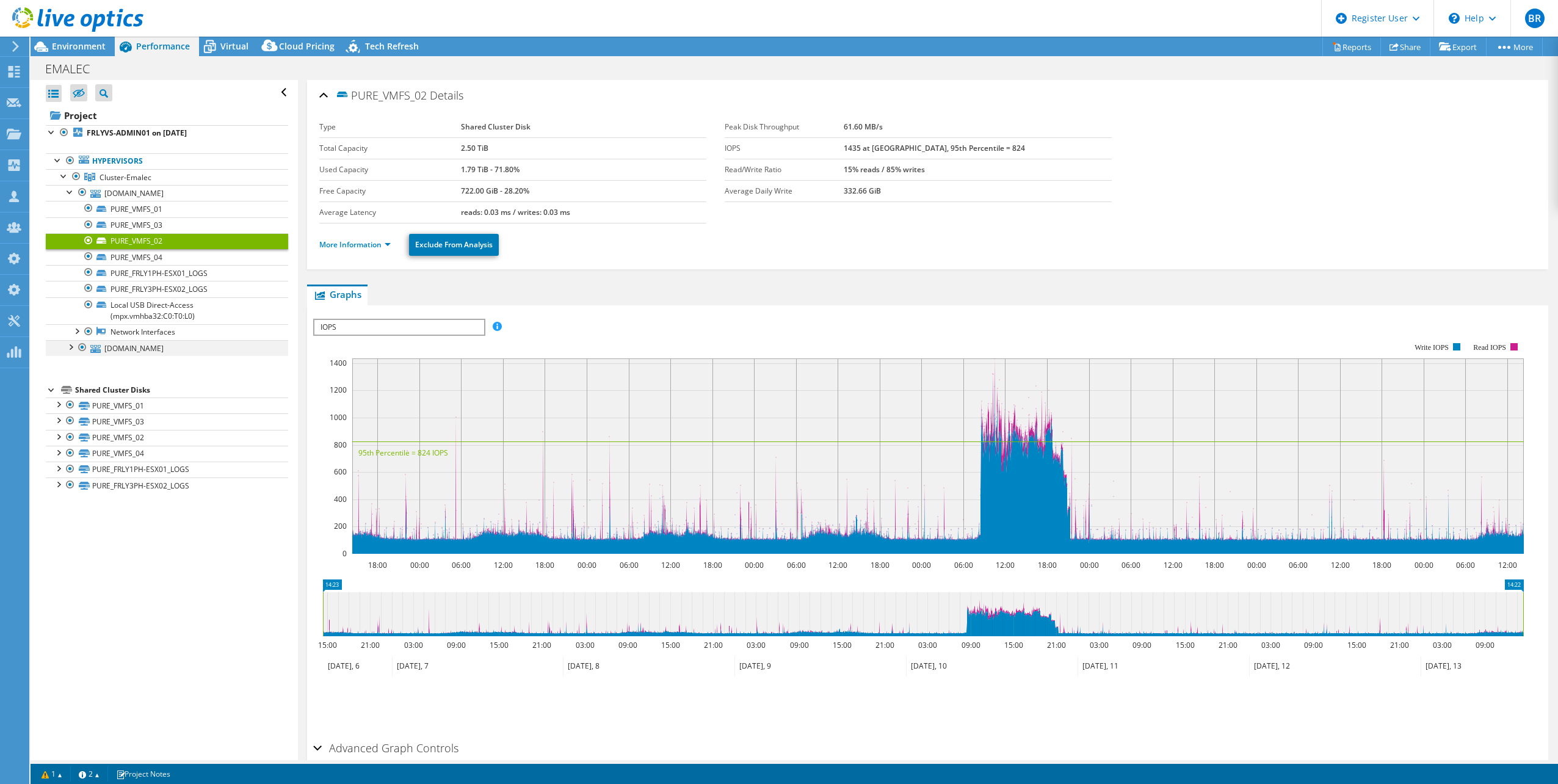
click at [71, 350] on div at bounding box center [70, 346] width 12 height 12
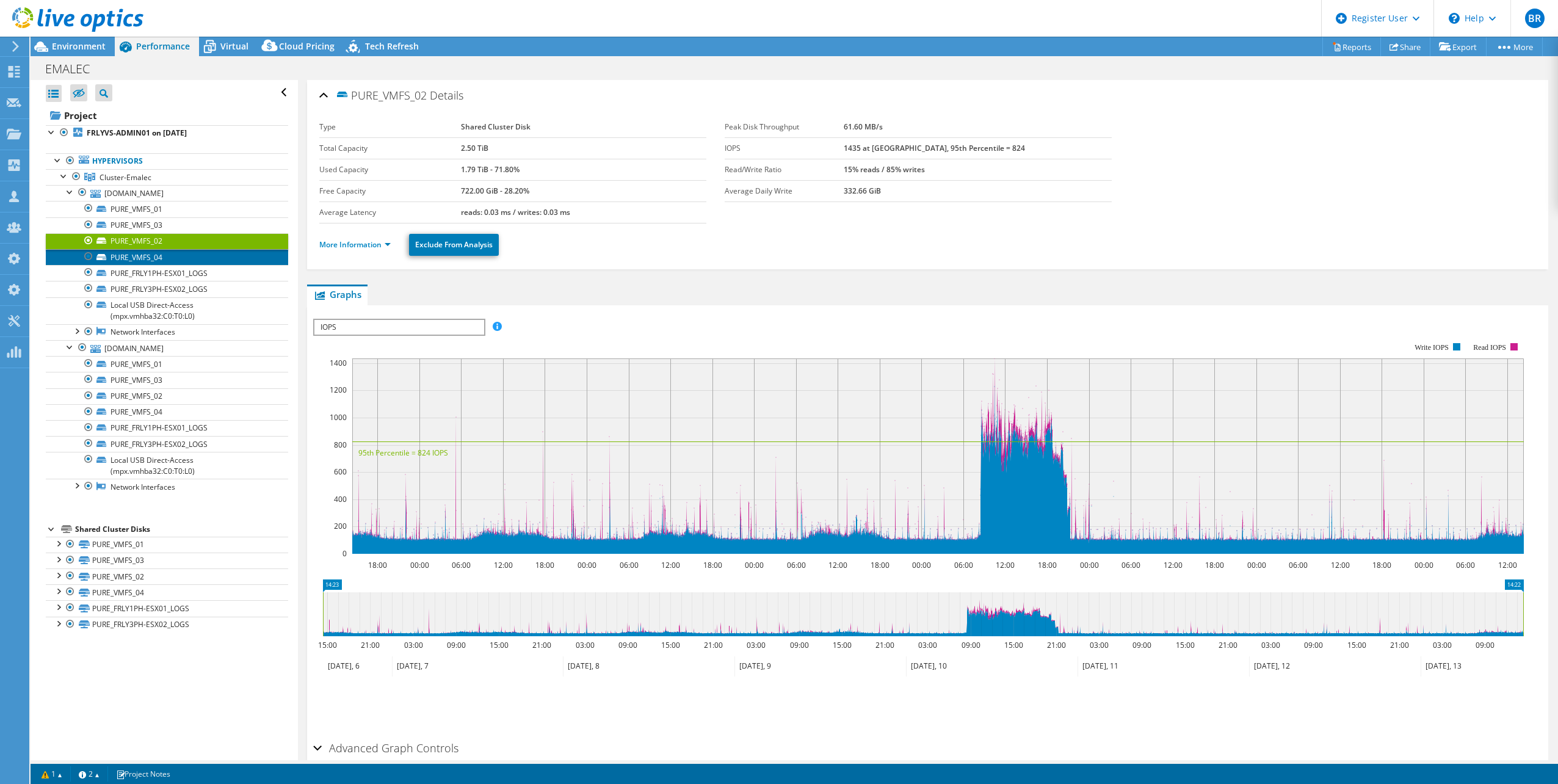
click at [142, 258] on link "PURE_VMFS_04" at bounding box center [167, 257] width 243 height 16
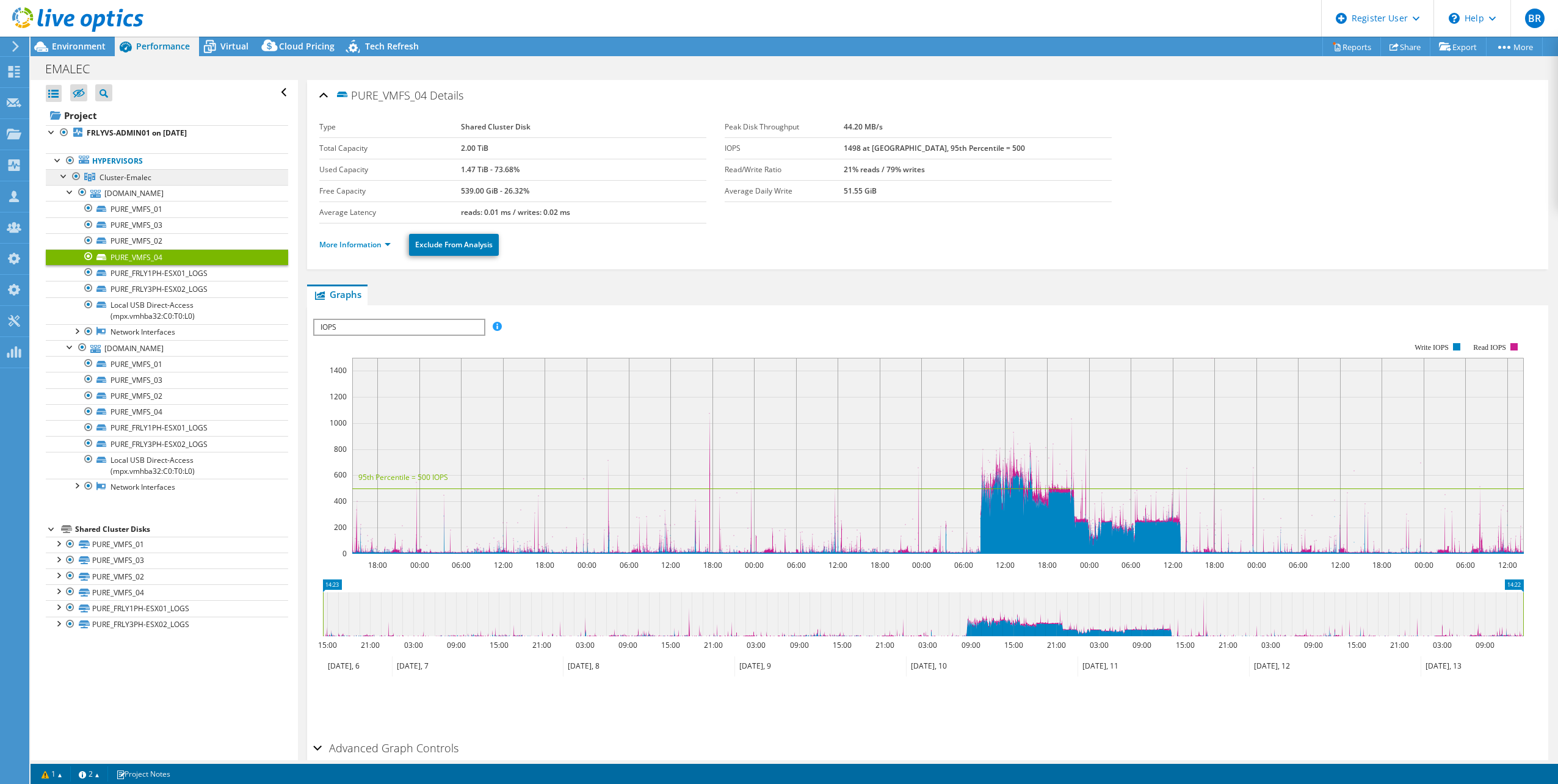
click at [124, 182] on span "Cluster-Emalec" at bounding box center [125, 177] width 52 height 10
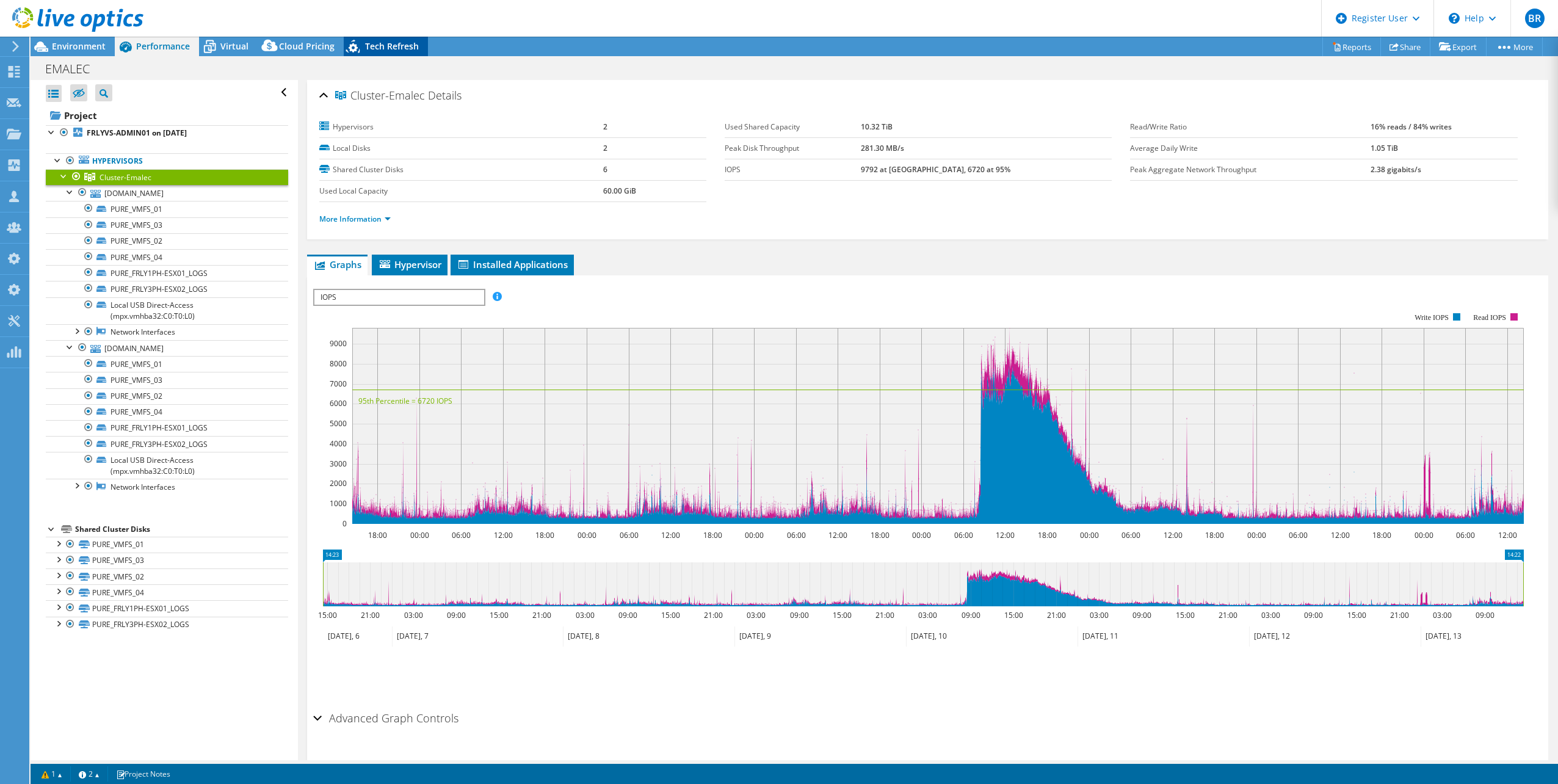
click at [386, 46] on span "Tech Refresh" at bounding box center [392, 46] width 54 height 12
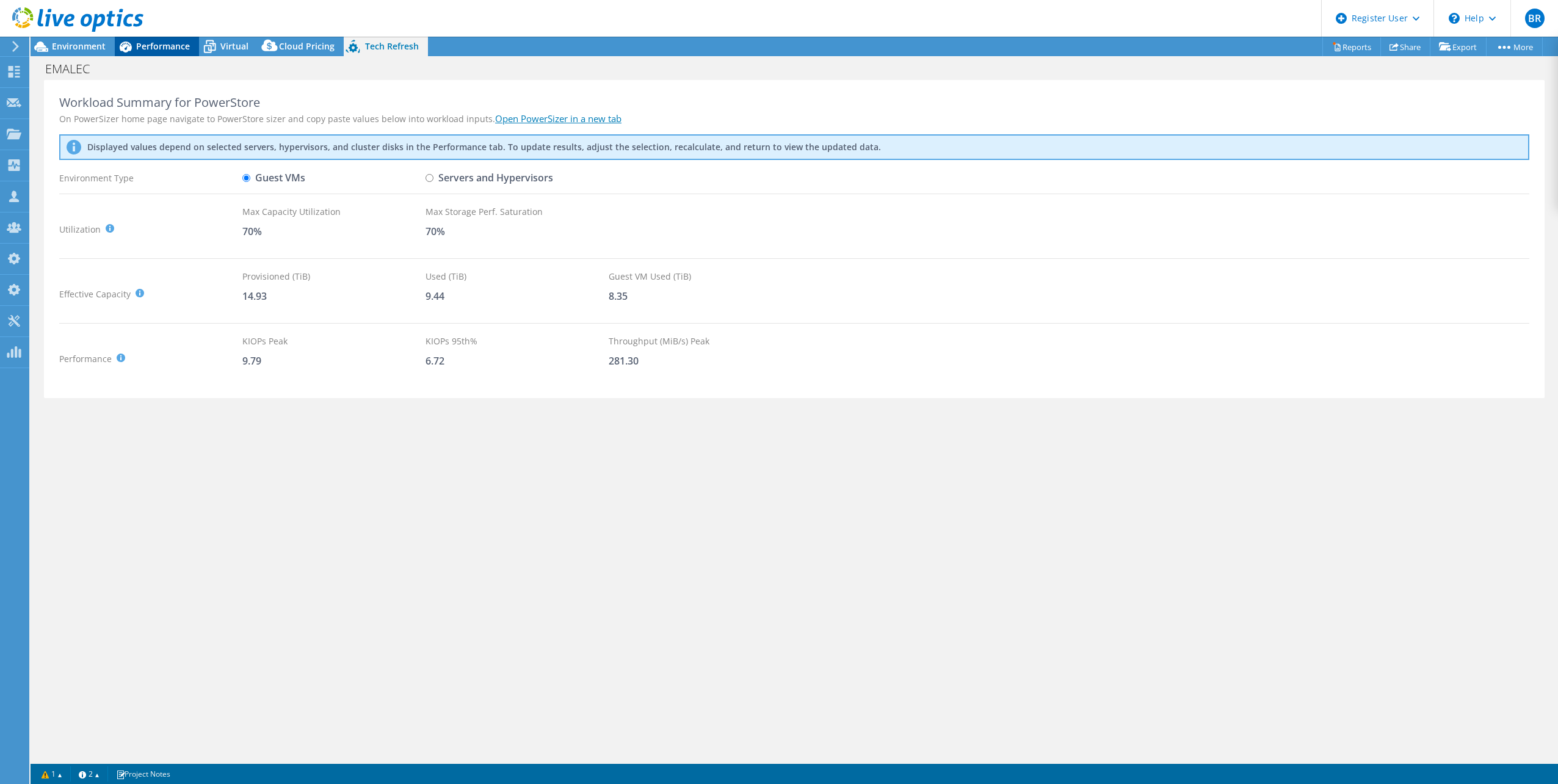
click at [141, 45] on span "Performance" at bounding box center [163, 46] width 54 height 12
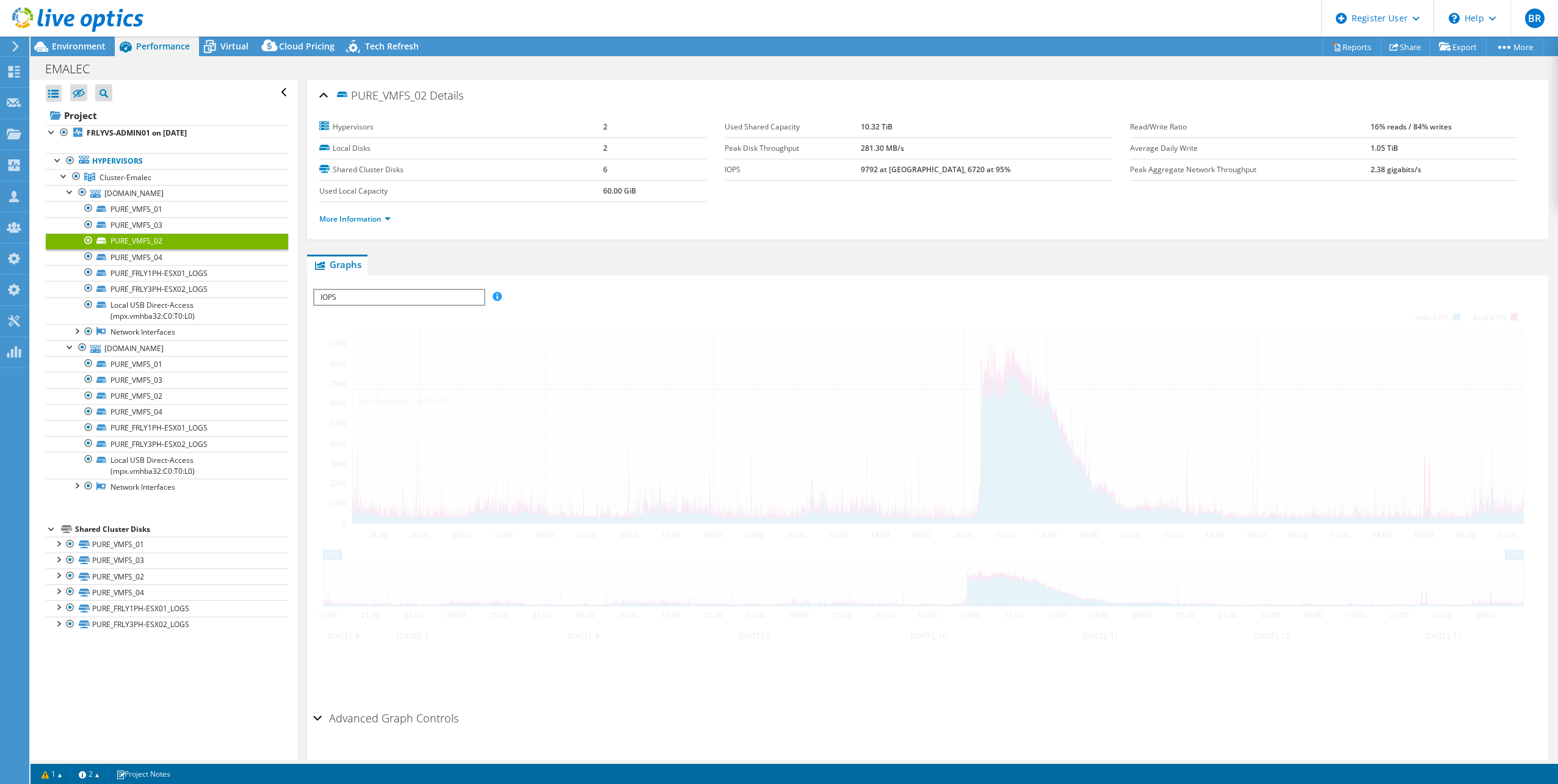
select select "USD"
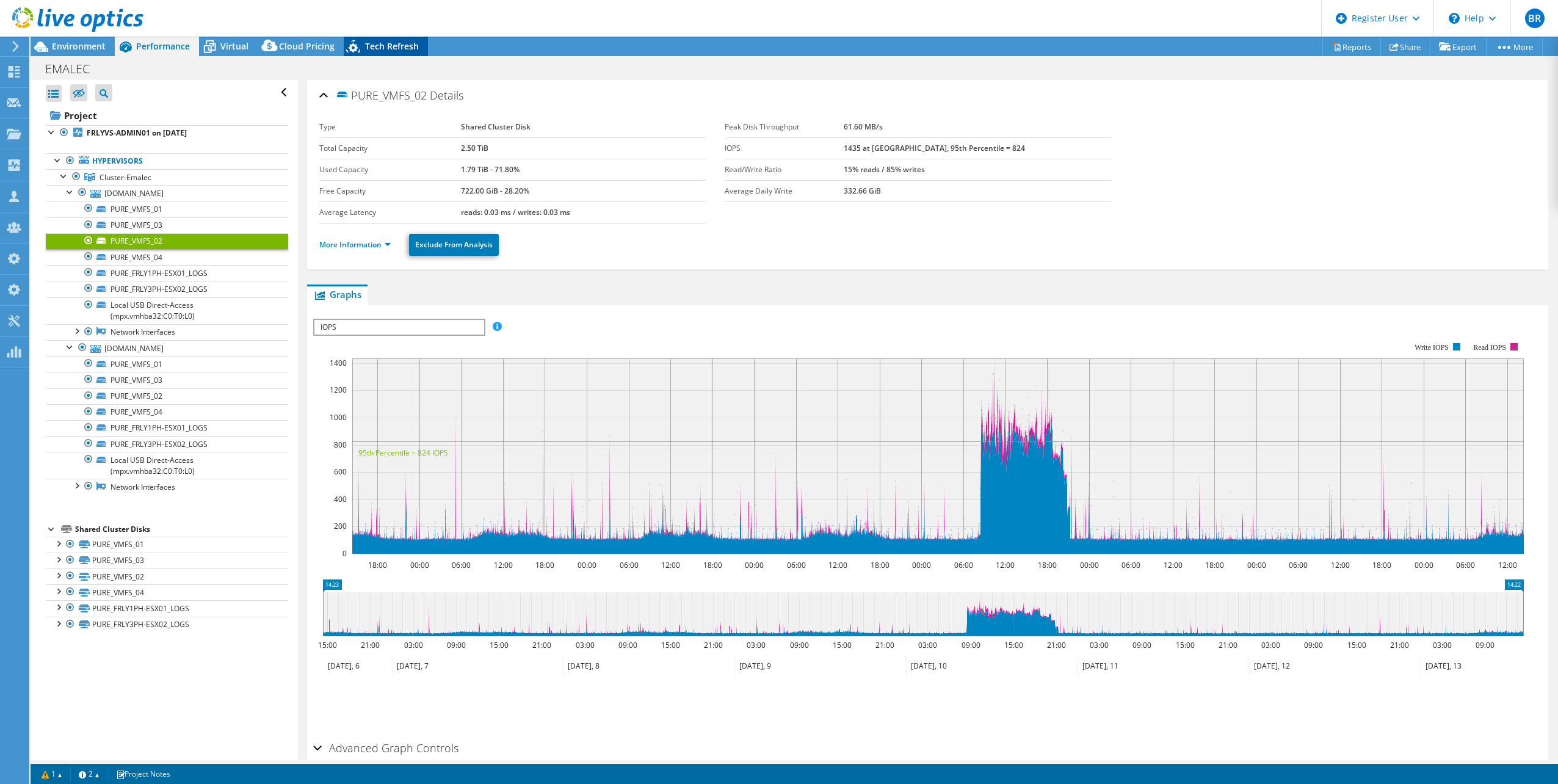
click at [372, 48] on span "Tech Refresh" at bounding box center [392, 46] width 54 height 12
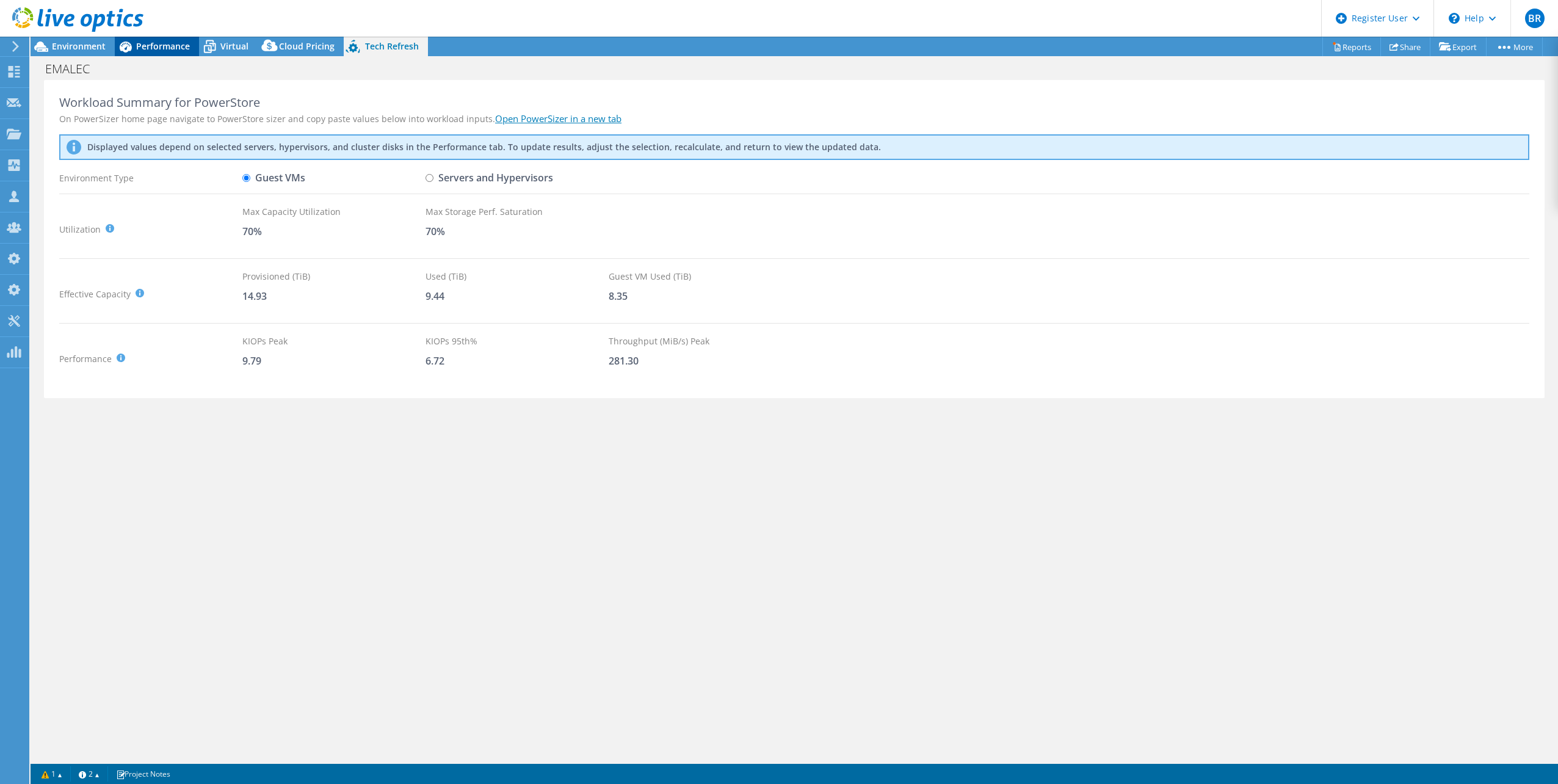
click at [164, 46] on span "Performance" at bounding box center [163, 46] width 54 height 12
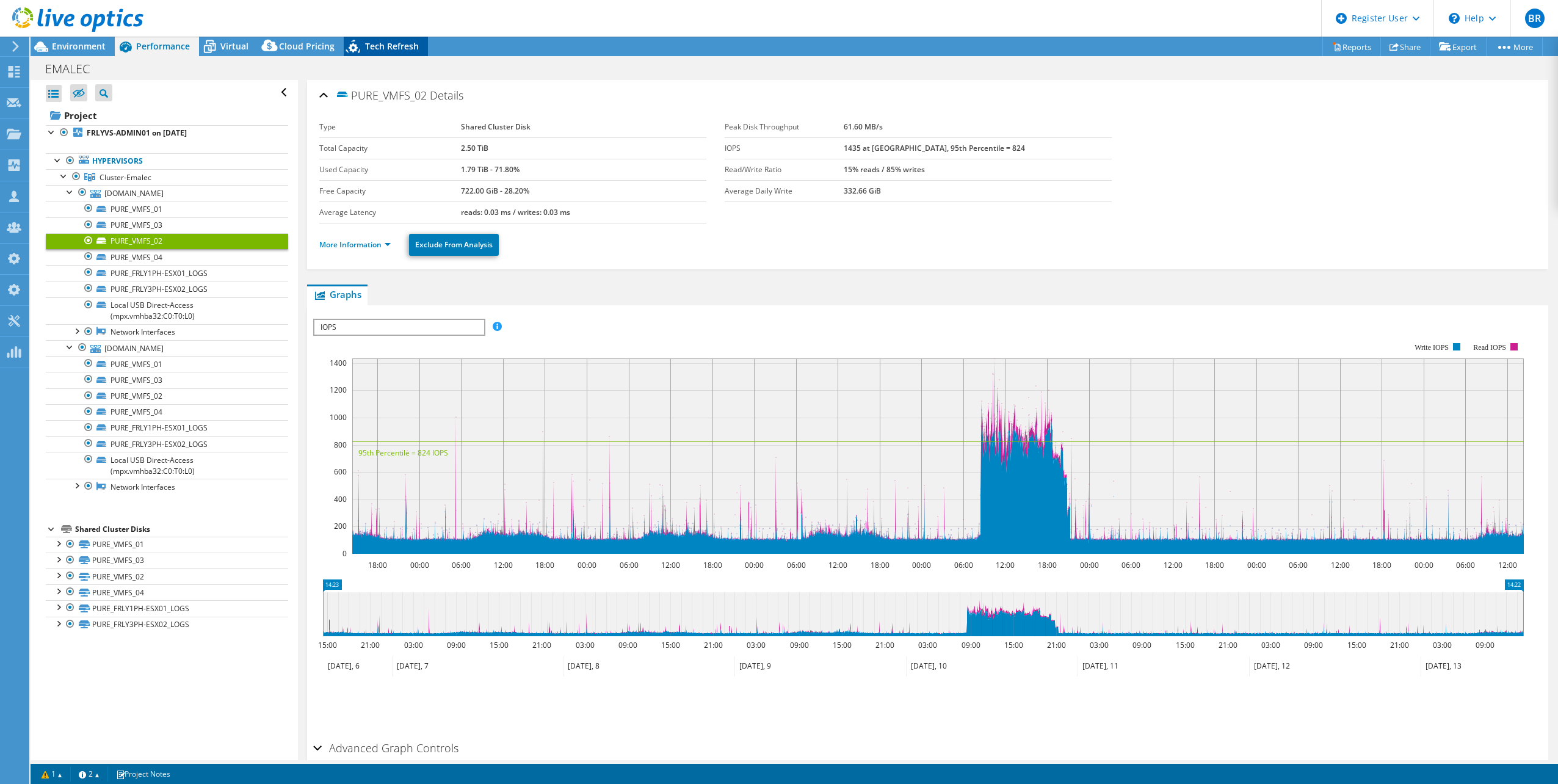
click at [370, 51] on span "Tech Refresh" at bounding box center [392, 46] width 54 height 12
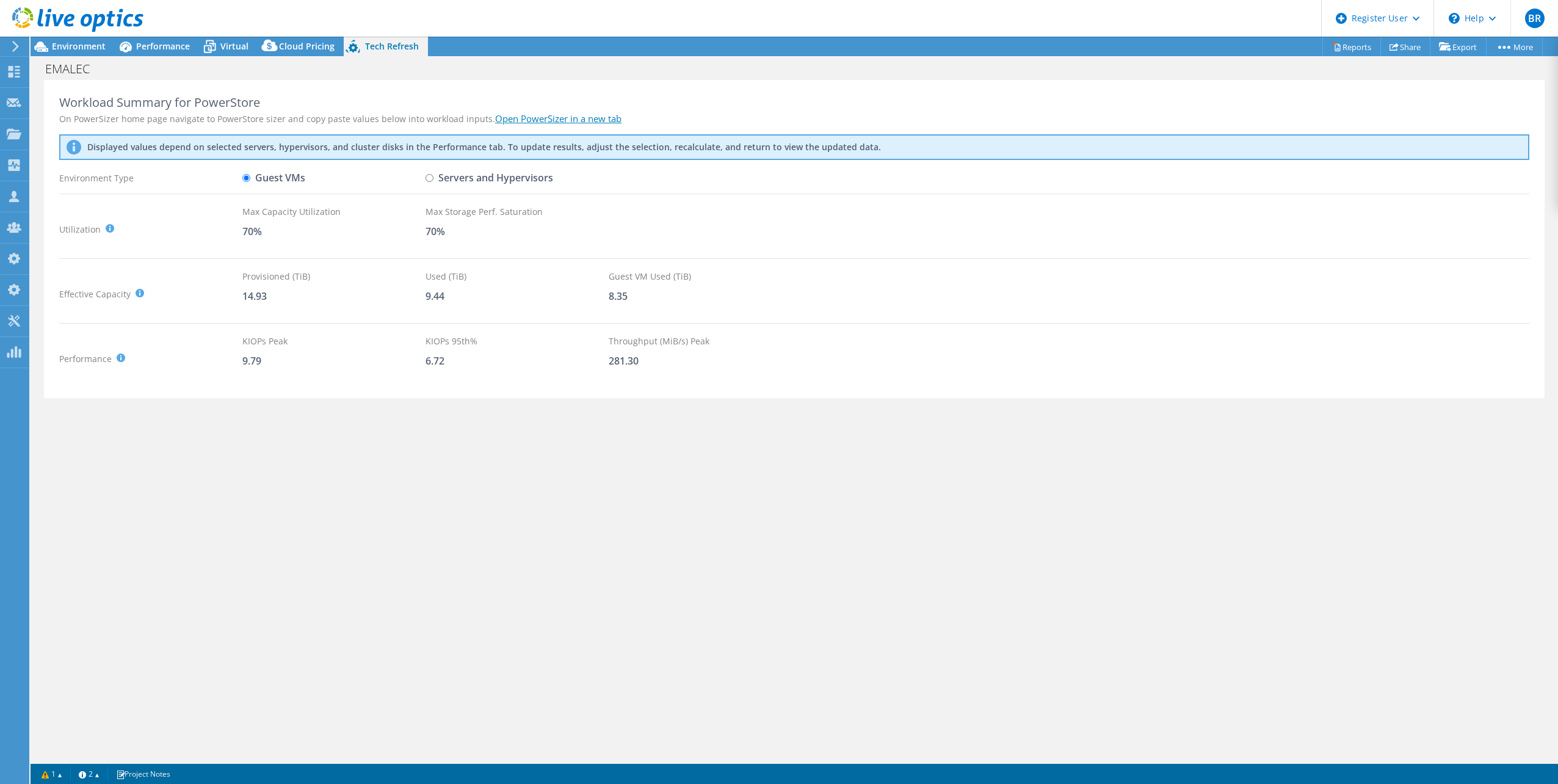
click at [427, 178] on input "Servers and Hypervisors" at bounding box center [429, 178] width 8 height 8
radio input "true"
click at [242, 176] on div "Environment Type" at bounding box center [151, 178] width 183 height 22
click at [248, 175] on input "Guest VMs" at bounding box center [246, 178] width 8 height 8
radio input "true"
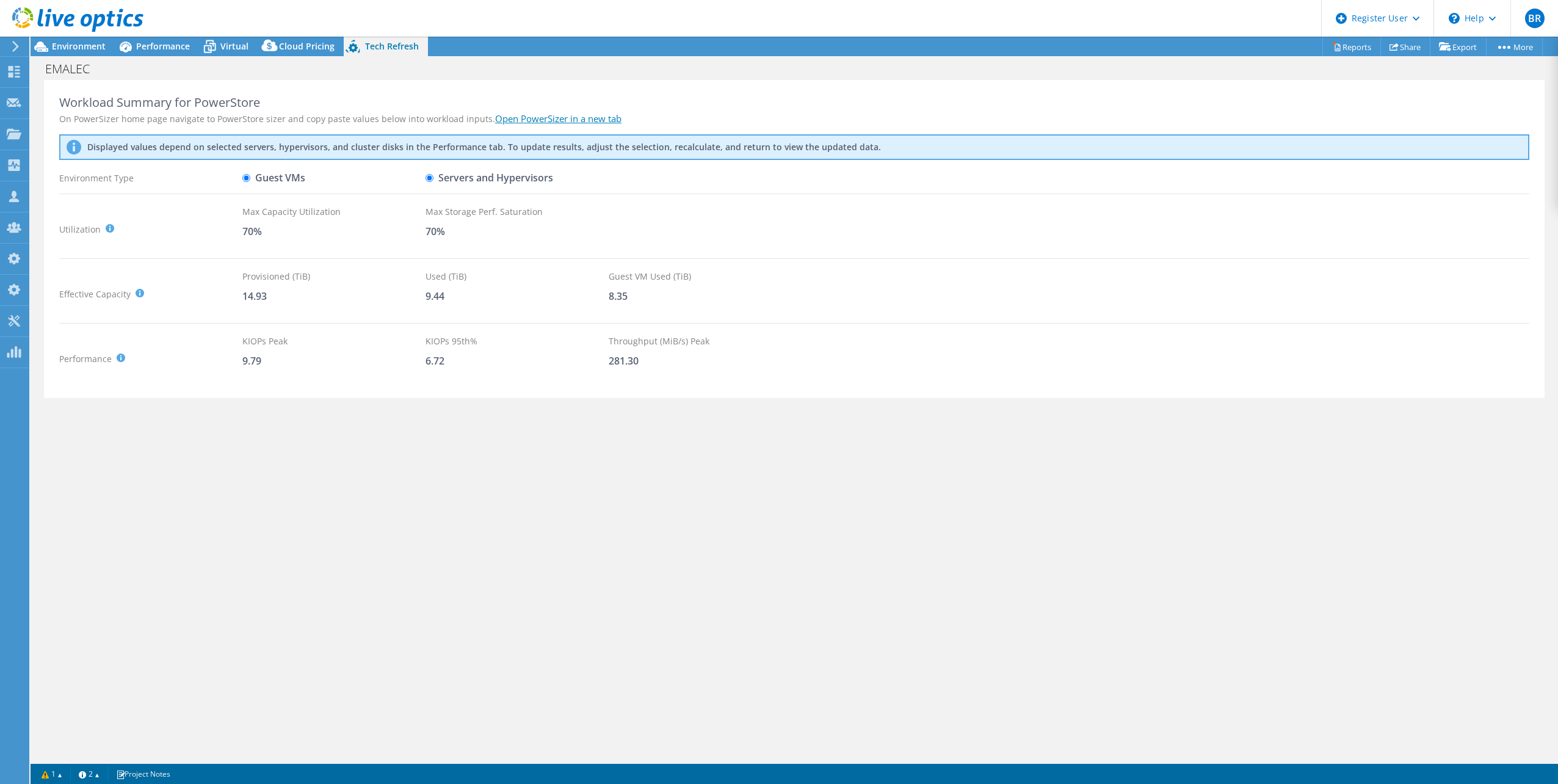
click at [427, 175] on input "Servers and Hypervisors" at bounding box center [429, 178] width 8 height 8
radio input "true"
click at [248, 176] on input "Guest VMs" at bounding box center [246, 178] width 8 height 8
radio input "true"
click at [428, 181] on input "Servers and Hypervisors" at bounding box center [429, 178] width 8 height 8
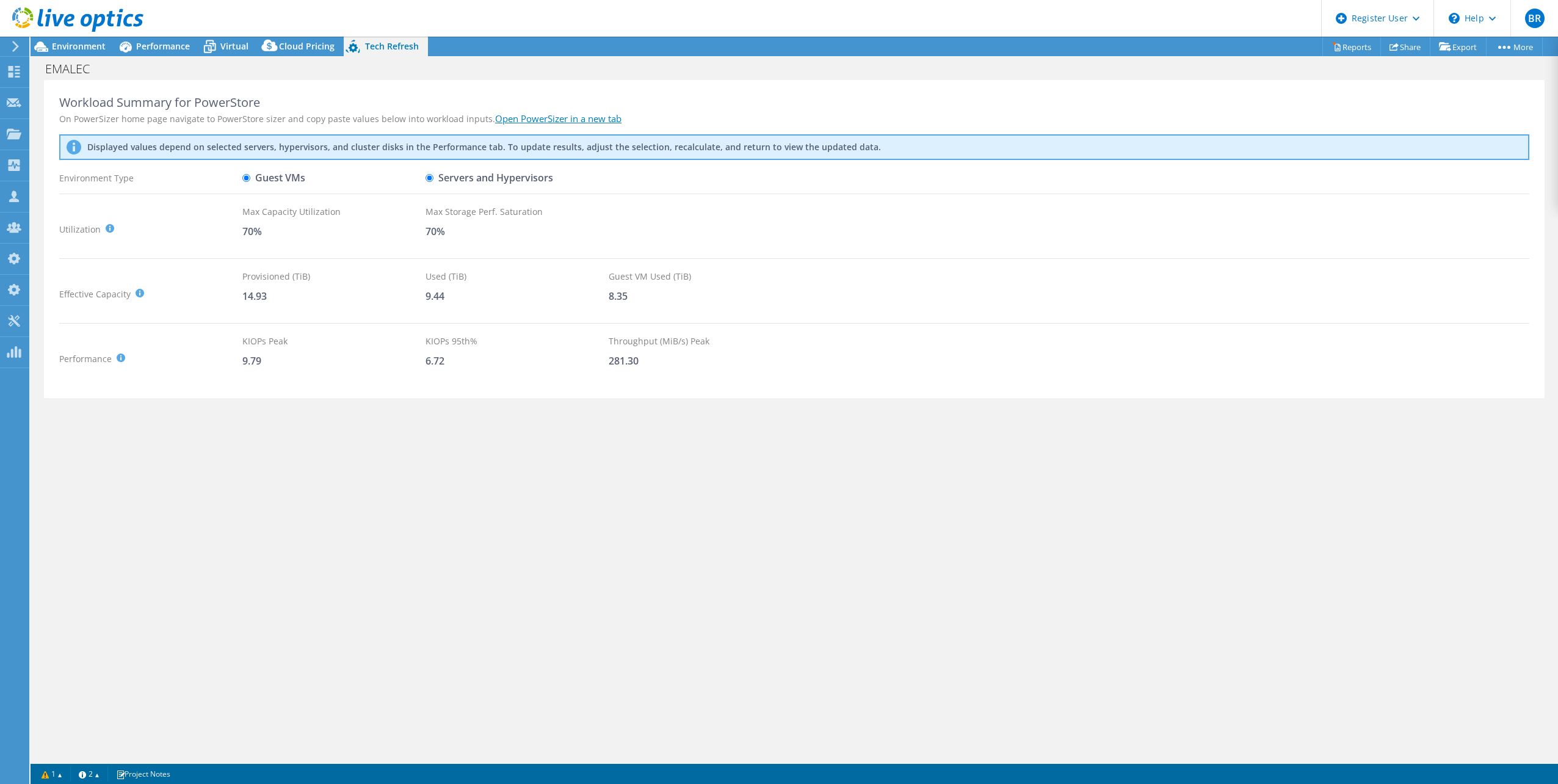
radio input "true"
click at [255, 178] on label "Guest VMs" at bounding box center [273, 178] width 63 height 22
click at [250, 178] on input "Guest VMs" at bounding box center [246, 178] width 8 height 8
radio input "true"
click at [165, 50] on span "Performance" at bounding box center [163, 46] width 54 height 12
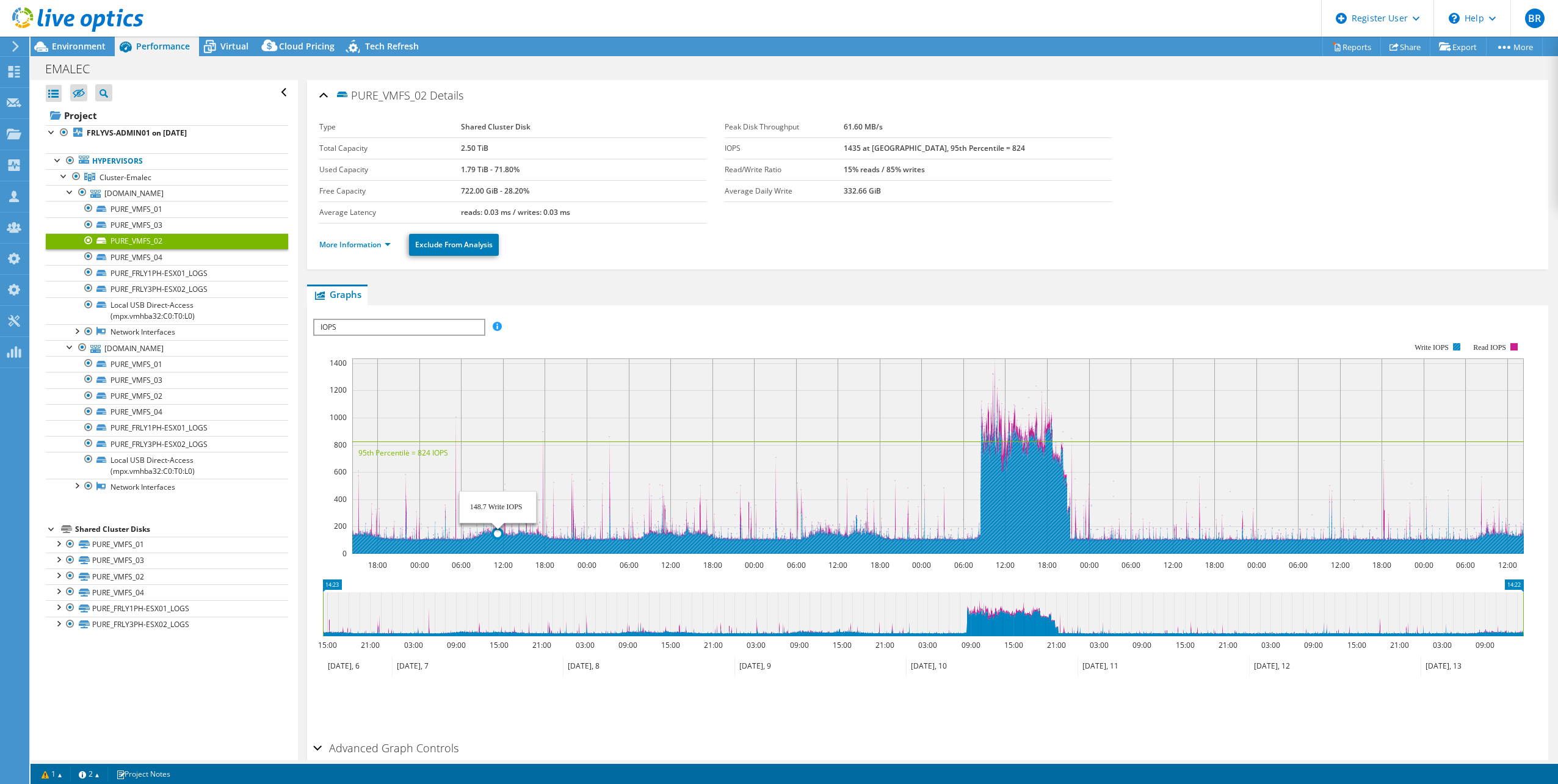
scroll to position [59, 0]
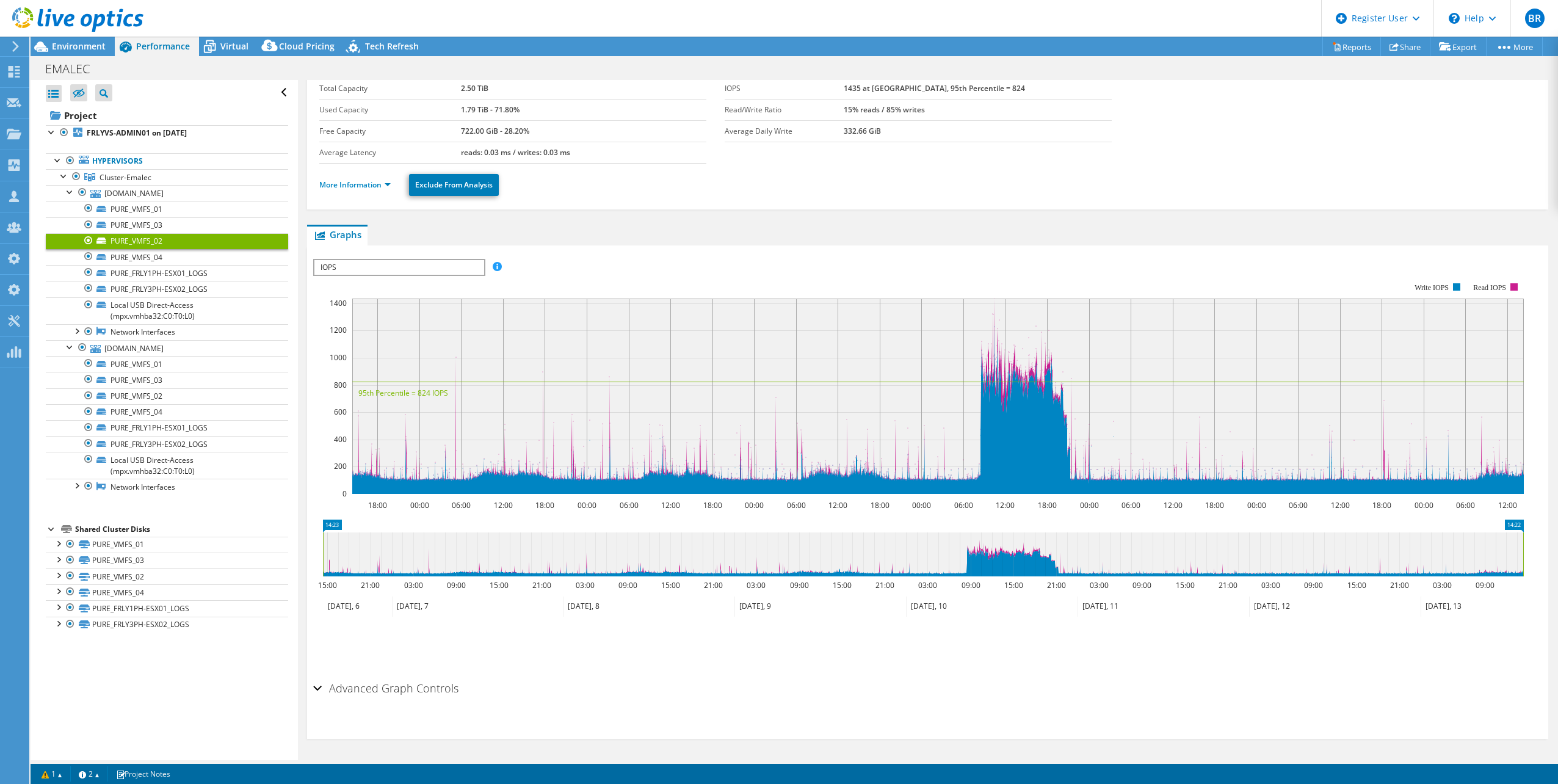
click at [317, 687] on div "Advanced Graph Controls" at bounding box center [928, 689] width 1229 height 26
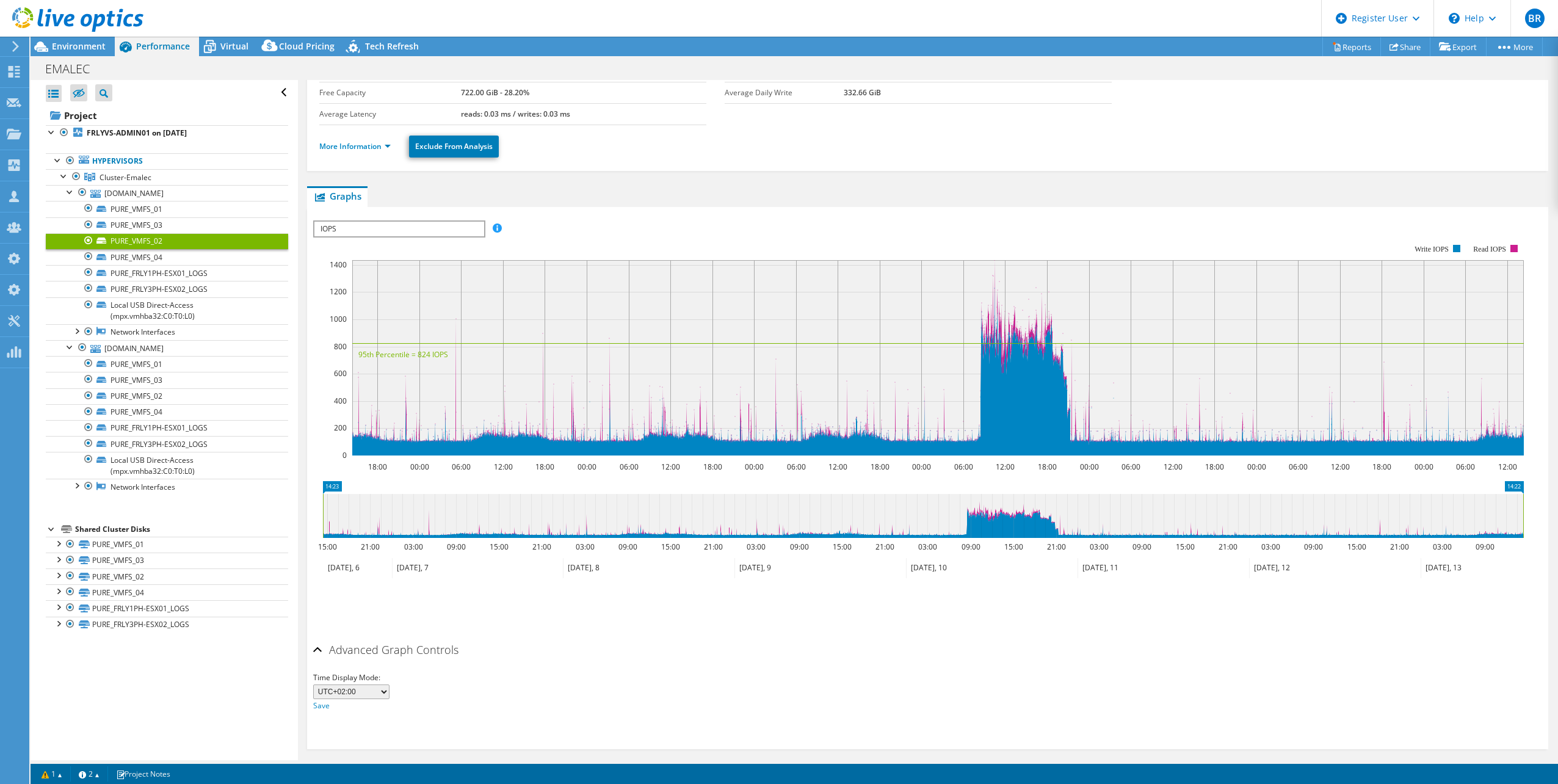
scroll to position [109, 0]
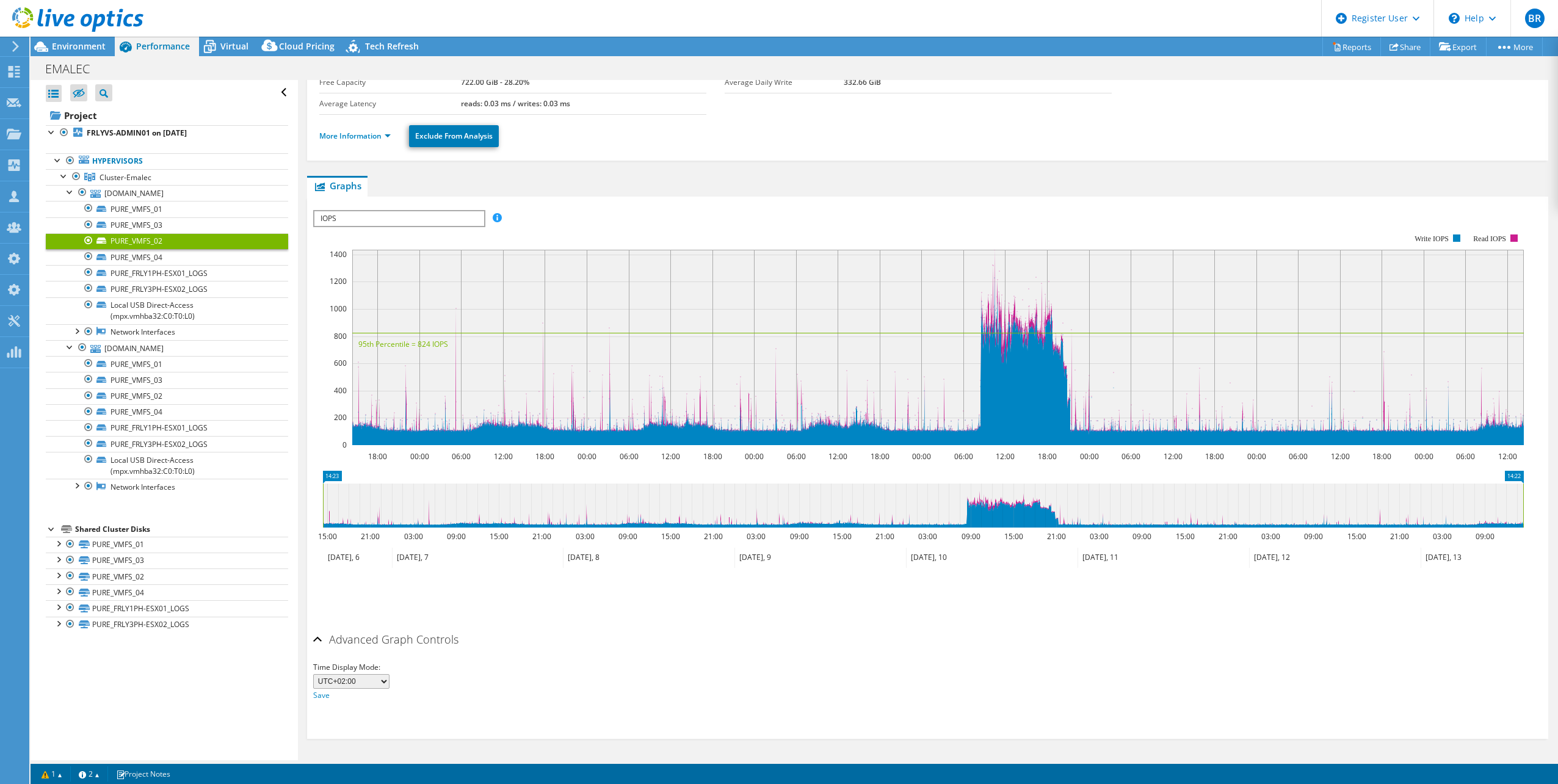
click at [317, 640] on div "Advanced Graph Controls" at bounding box center [928, 640] width 1229 height 26
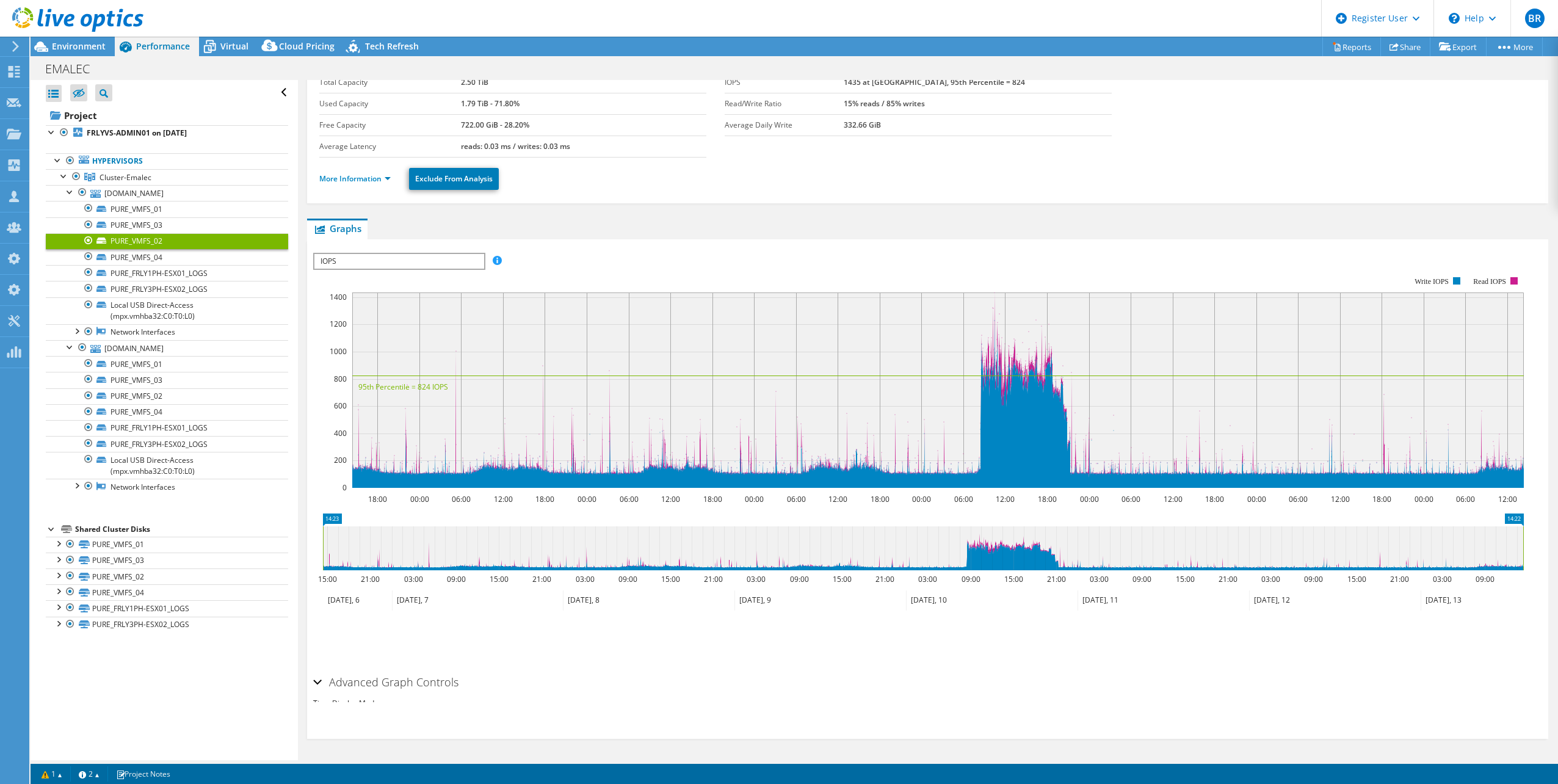
scroll to position [59, 0]
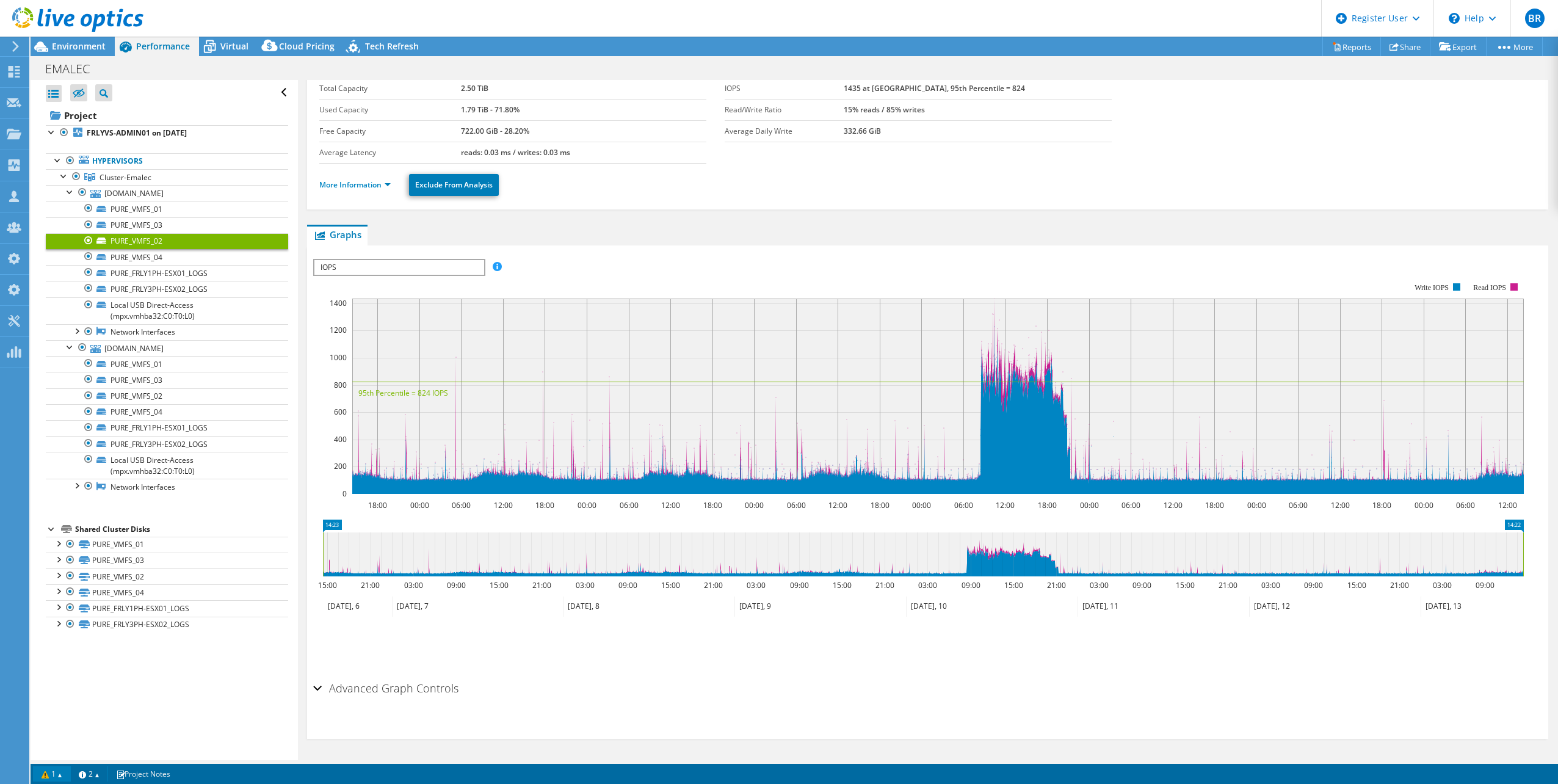
click at [59, 771] on link "1" at bounding box center [52, 774] width 38 height 15
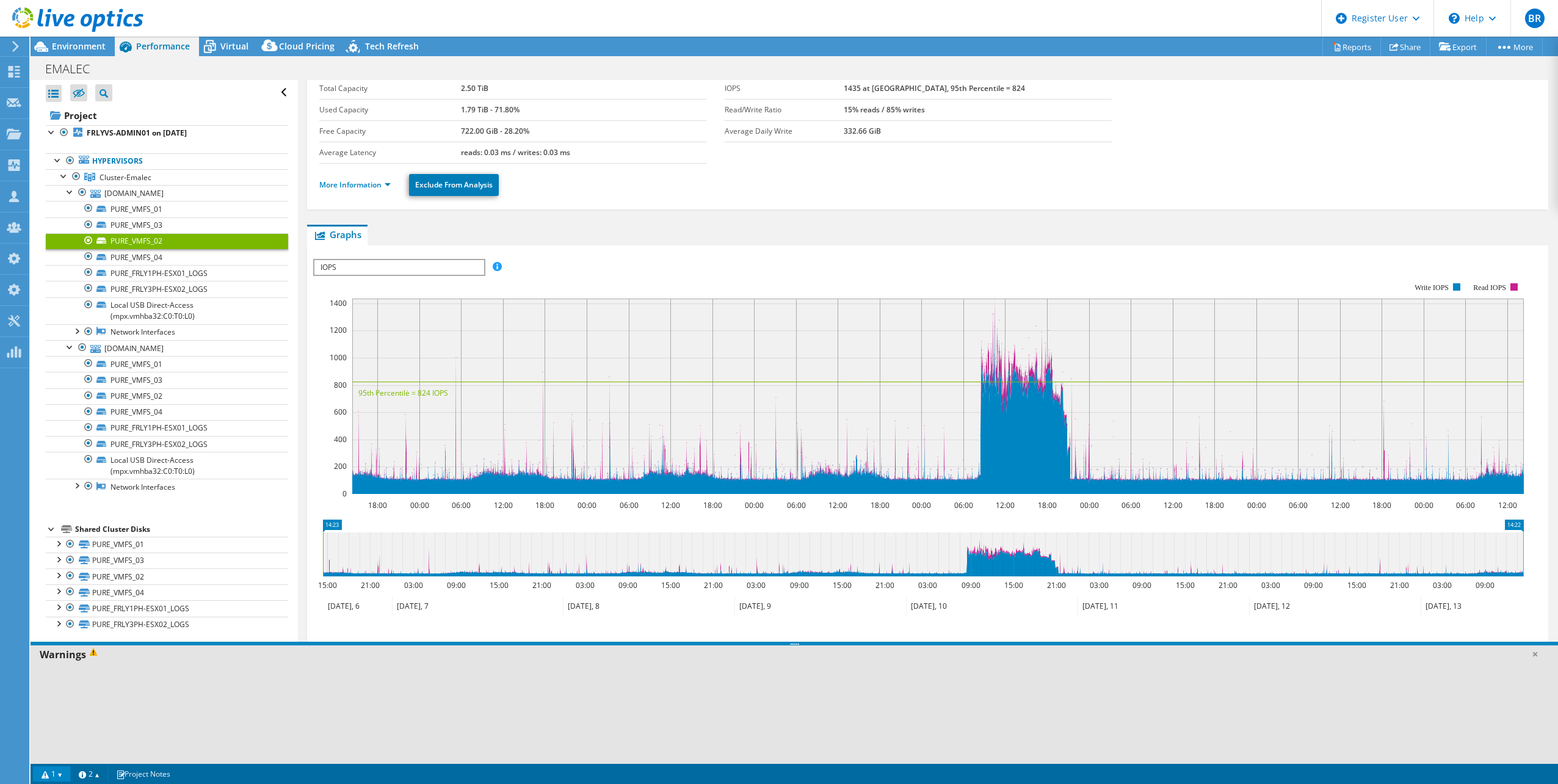
click at [59, 771] on link "1" at bounding box center [52, 774] width 38 height 15
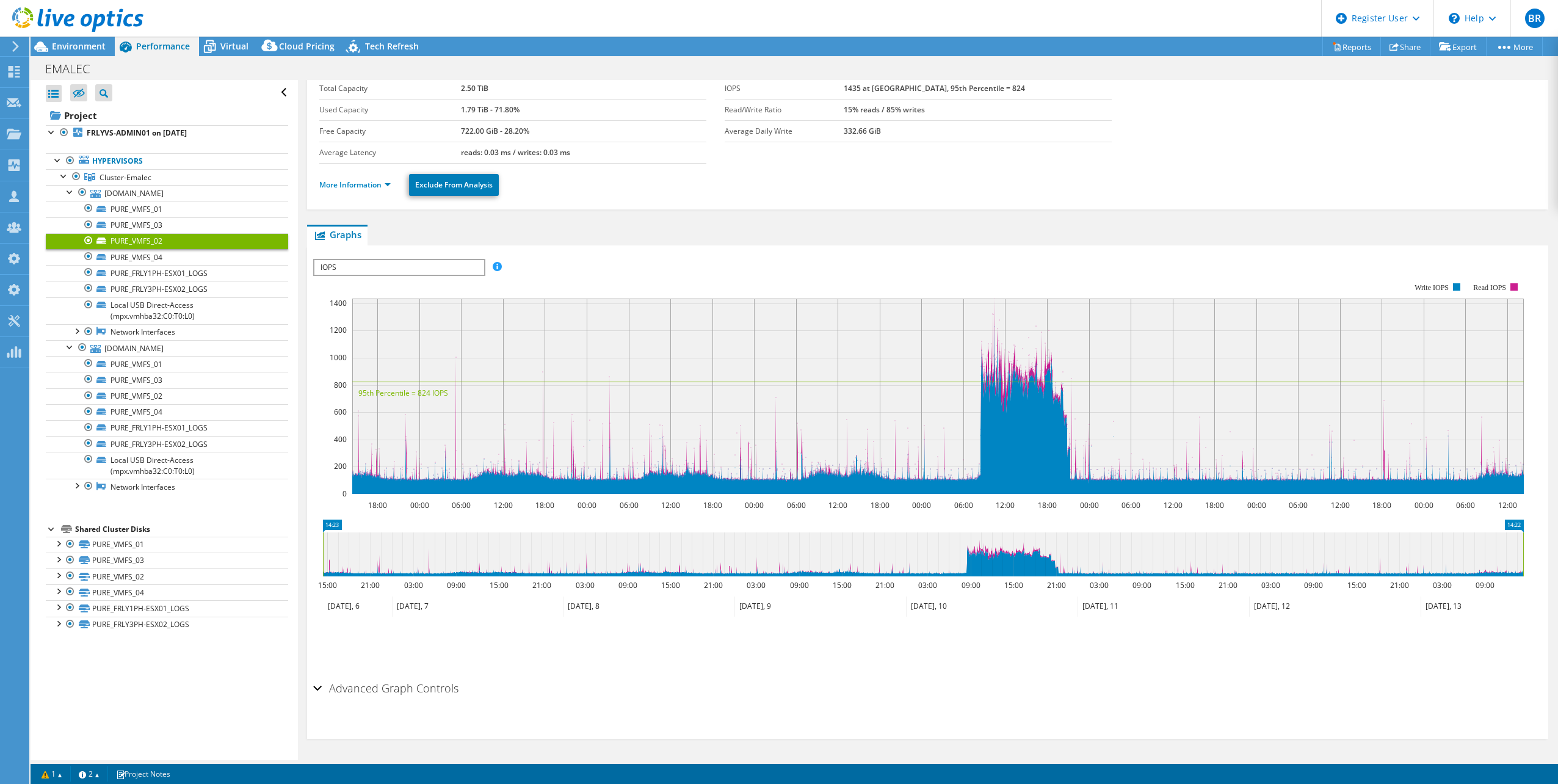
scroll to position [0, 0]
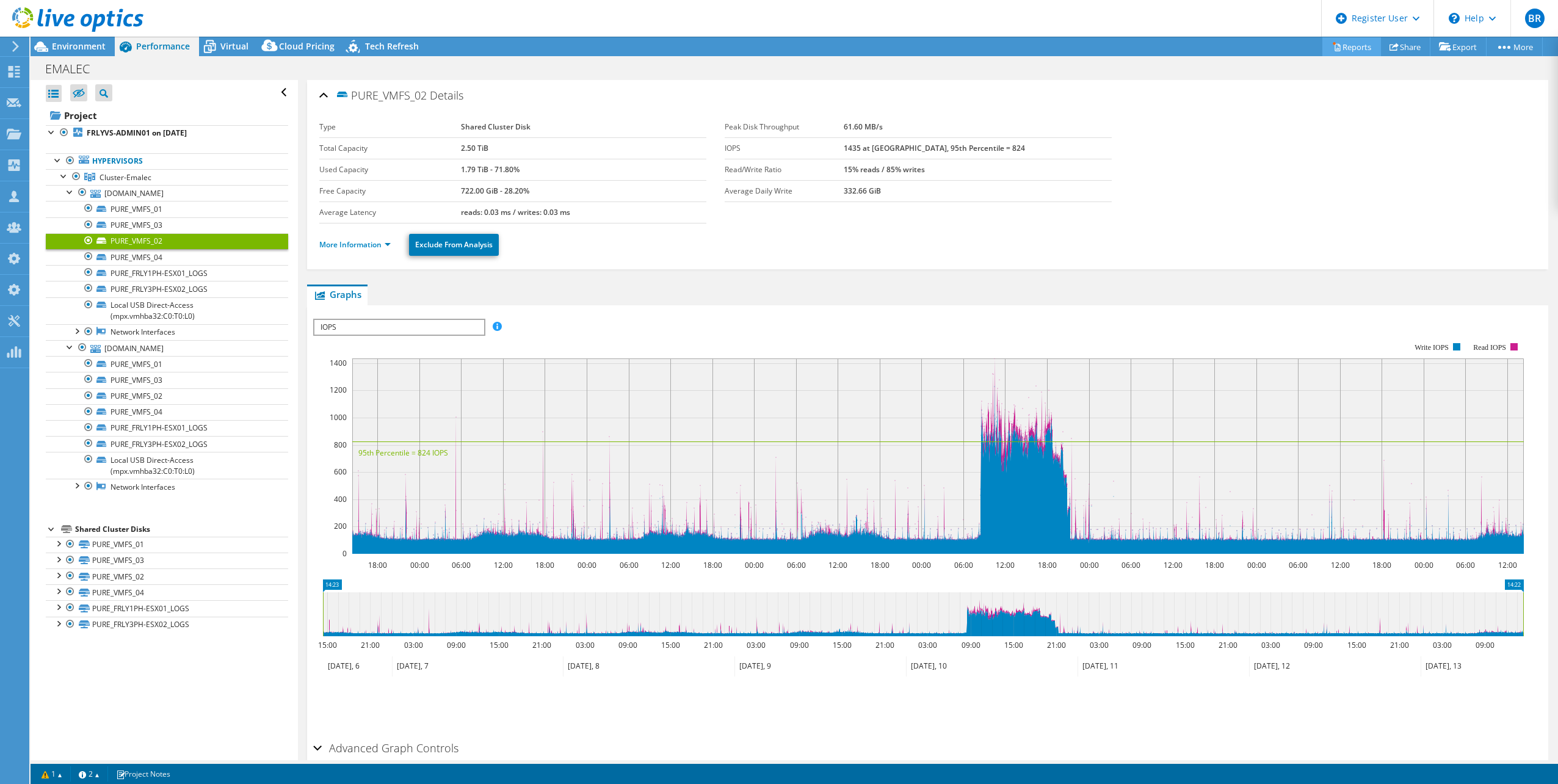
click at [1341, 45] on link "Reports" at bounding box center [1352, 46] width 59 height 19
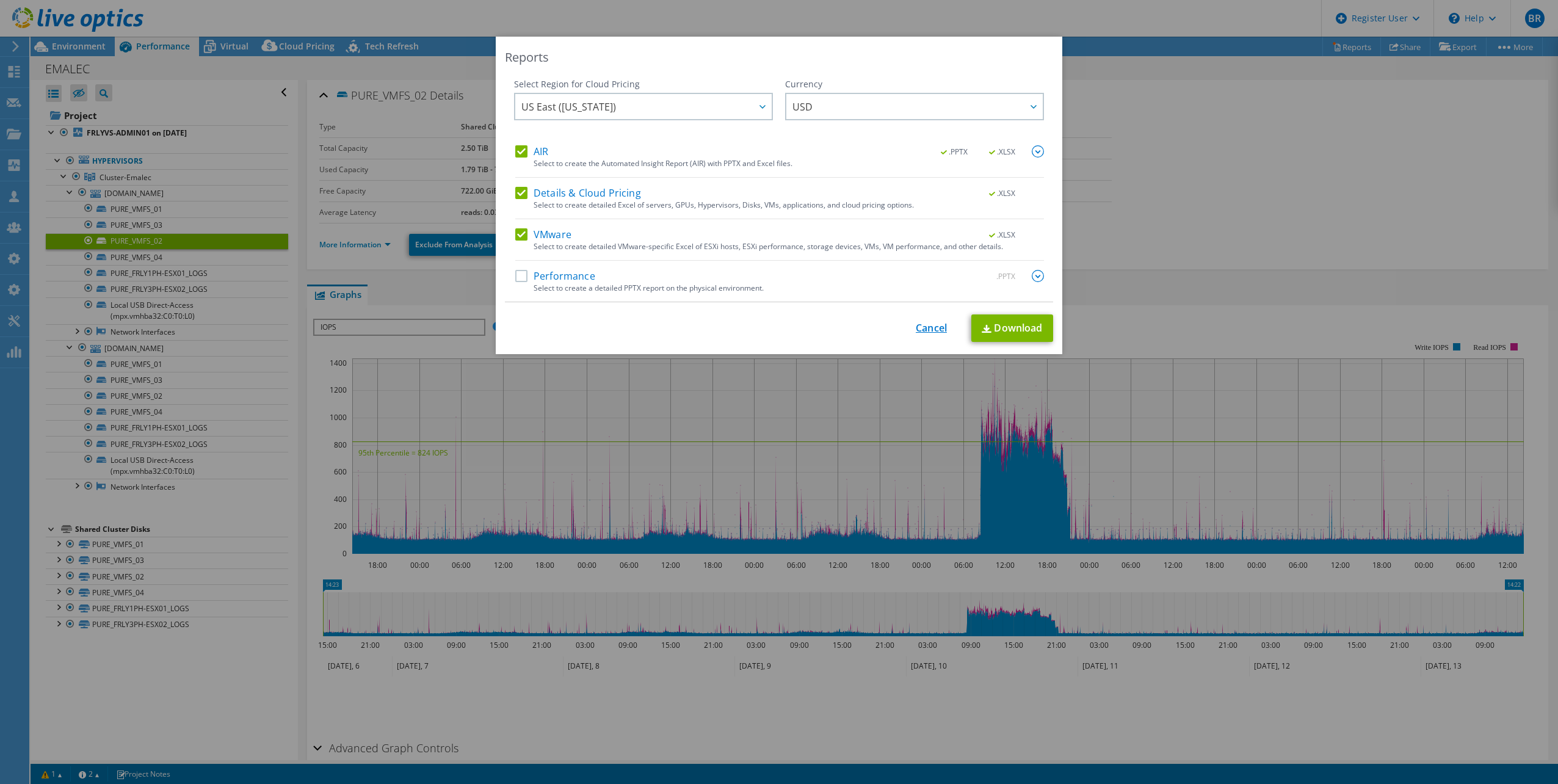
click at [931, 323] on link "Cancel" at bounding box center [932, 328] width 31 height 12
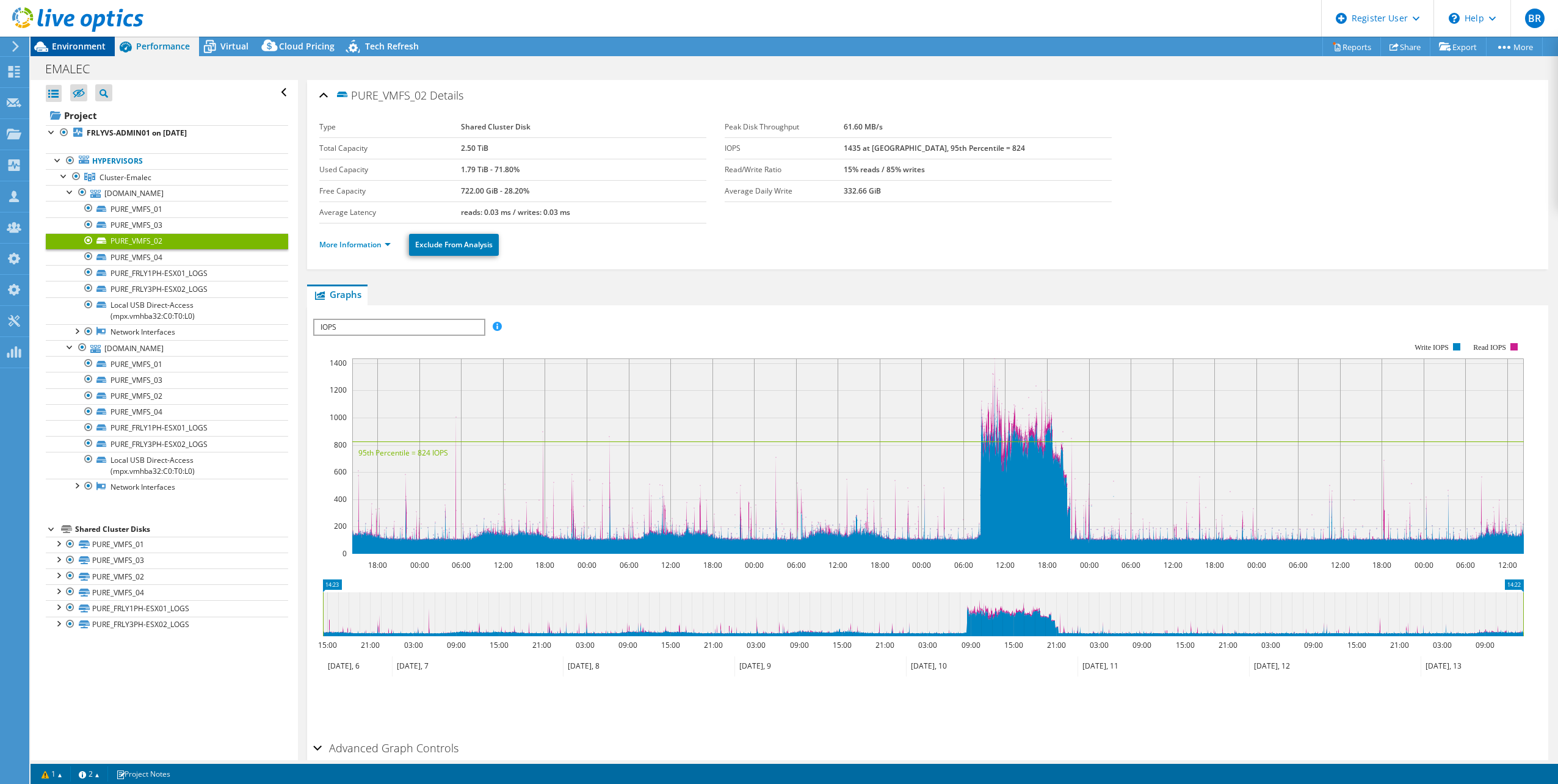
click at [87, 43] on span "Environment" at bounding box center [79, 46] width 54 height 12
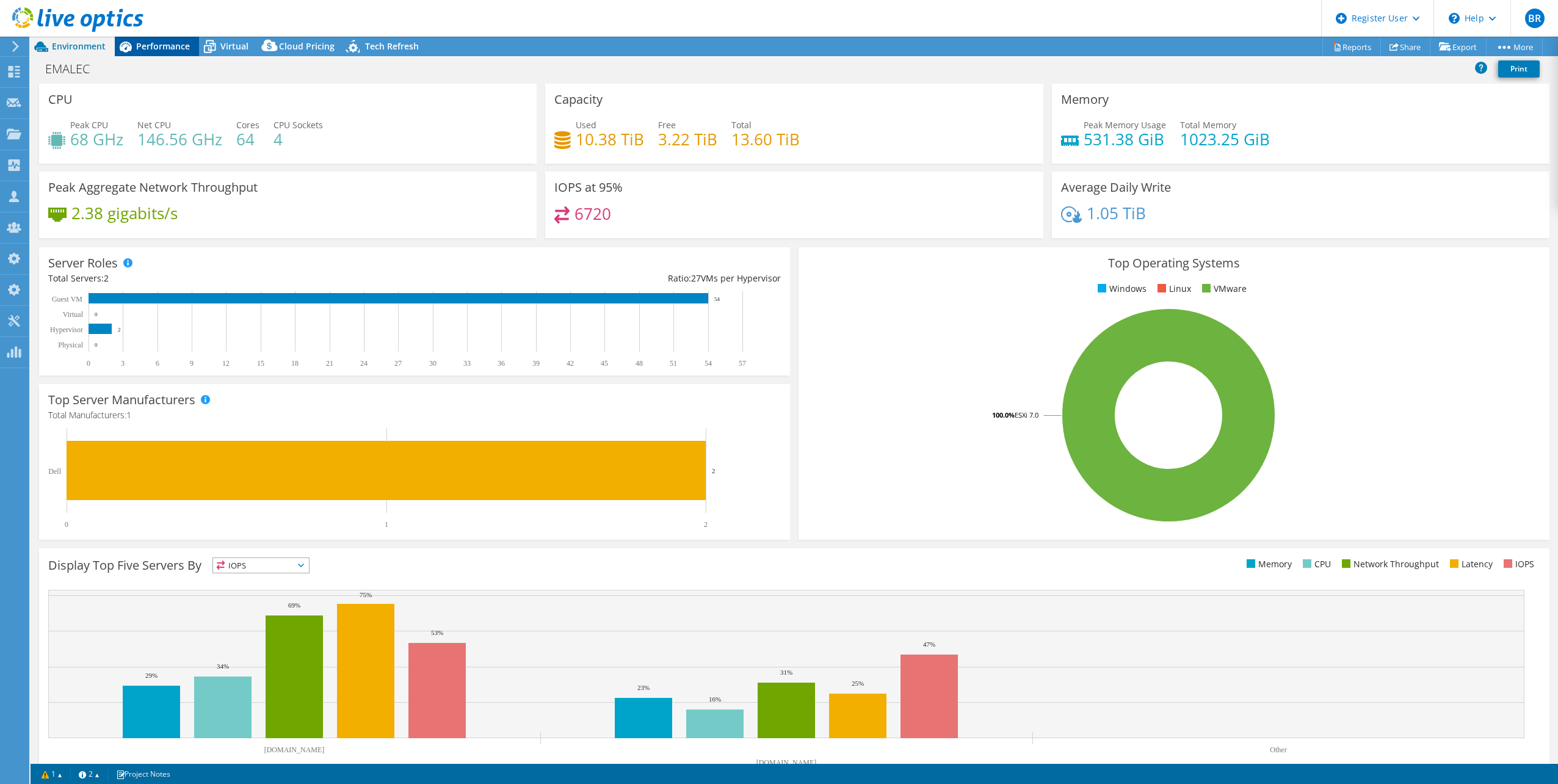
click at [159, 42] on span "Performance" at bounding box center [163, 46] width 54 height 12
